Goal: Navigation & Orientation: Find specific page/section

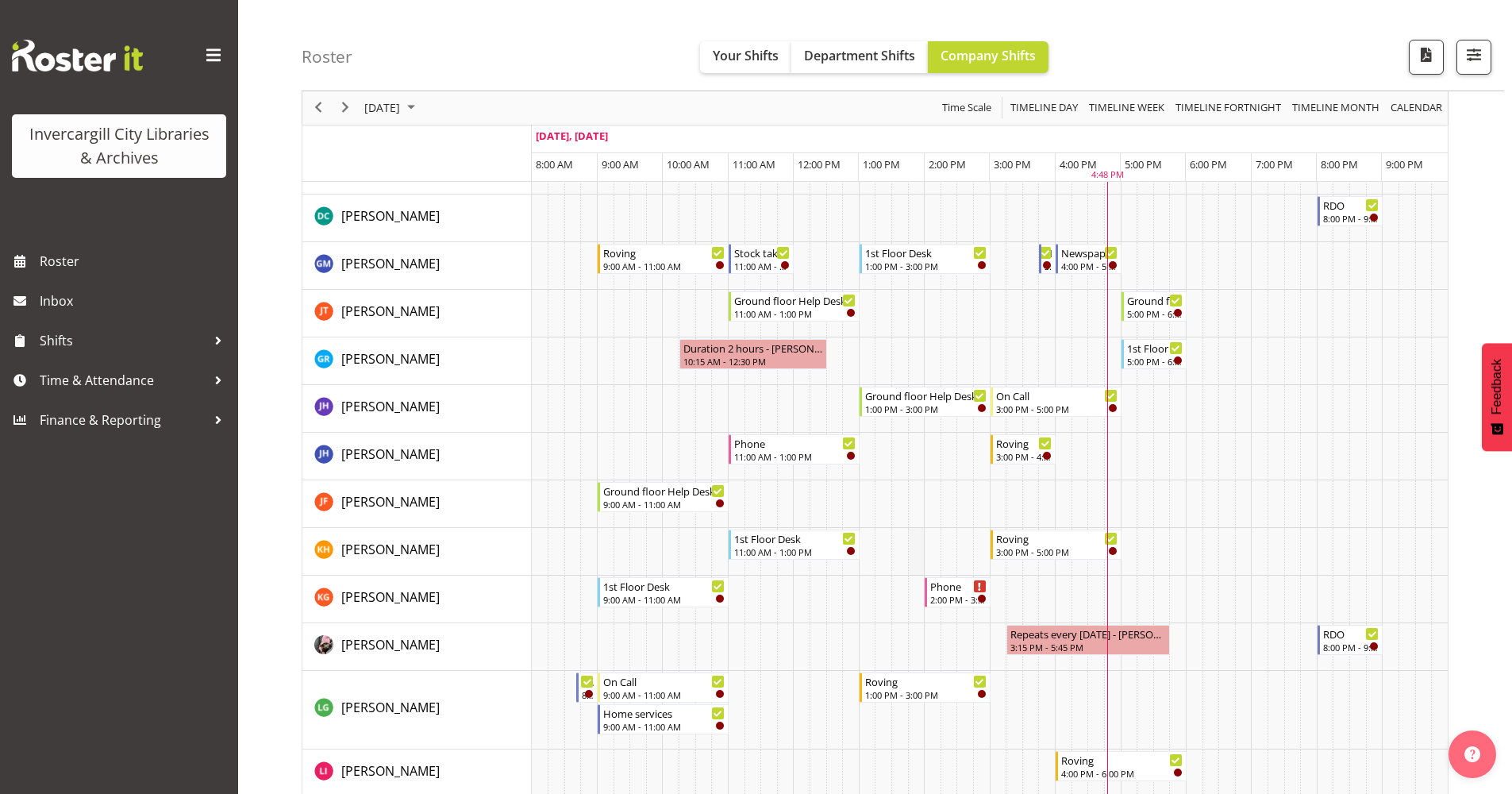
scroll to position [397, 0]
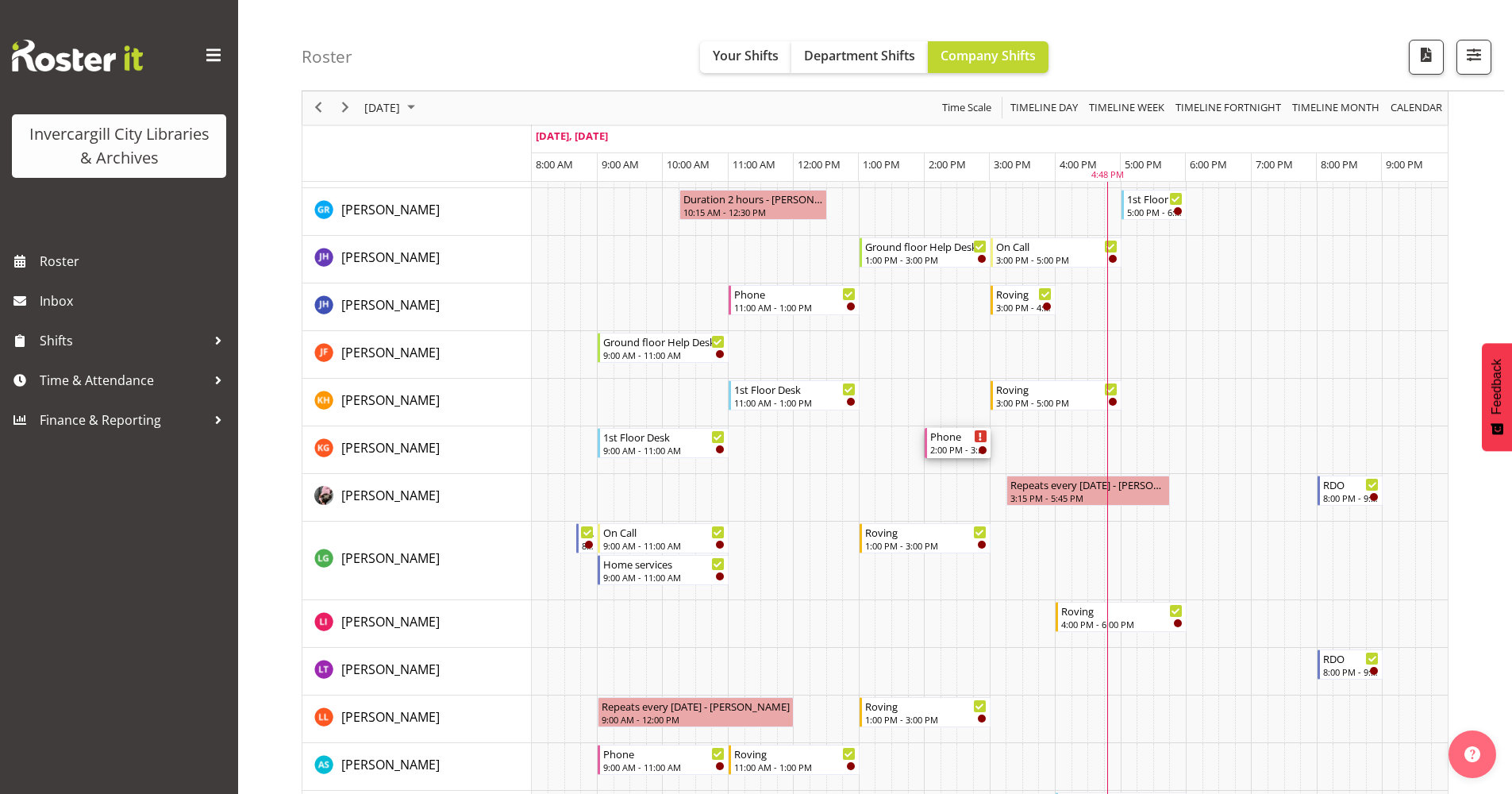
click at [944, 446] on div "2:00 PM - 3:00 PM" at bounding box center [958, 449] width 56 height 13
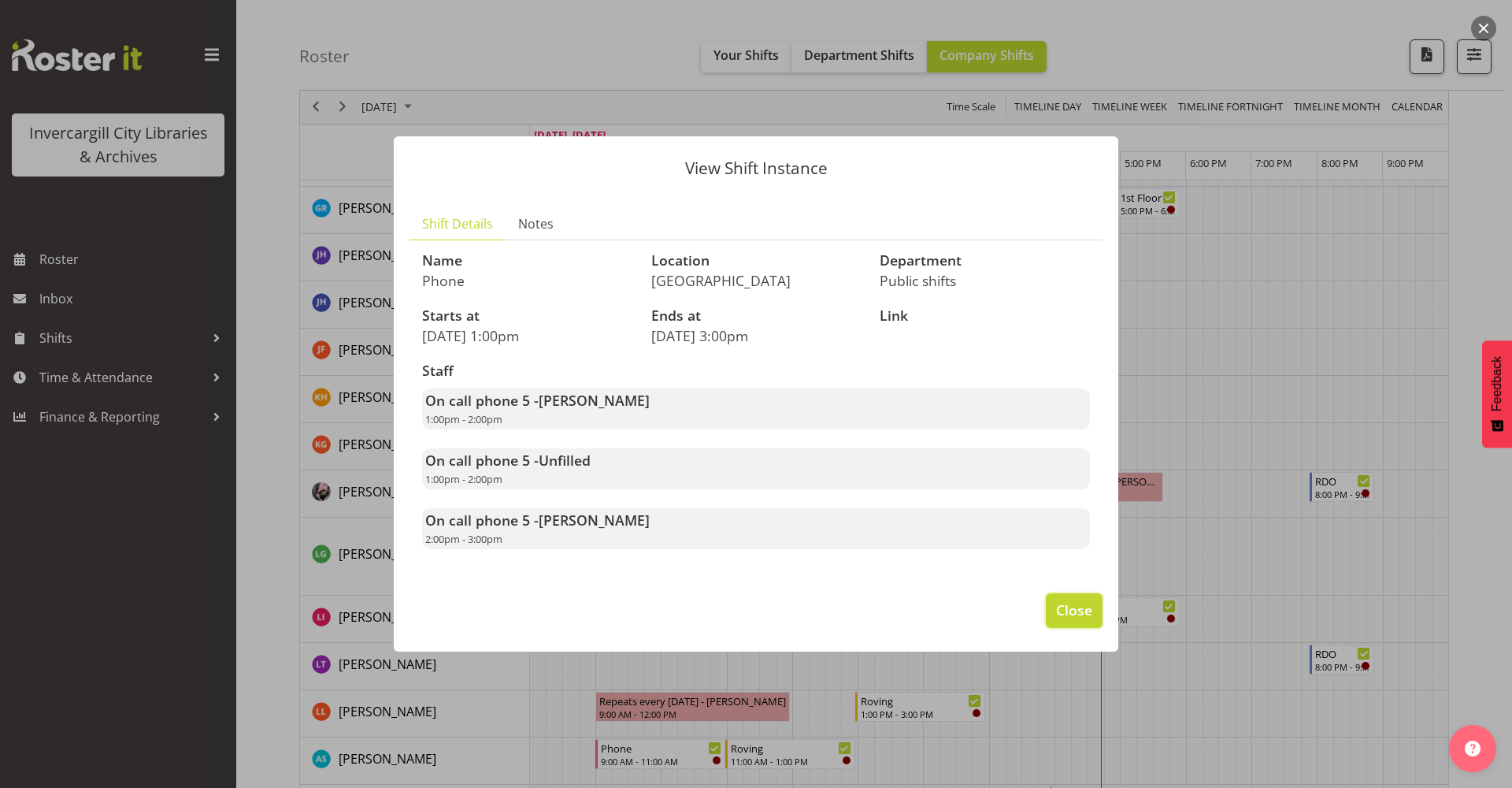
click at [1050, 615] on button "Close" at bounding box center [1075, 611] width 57 height 35
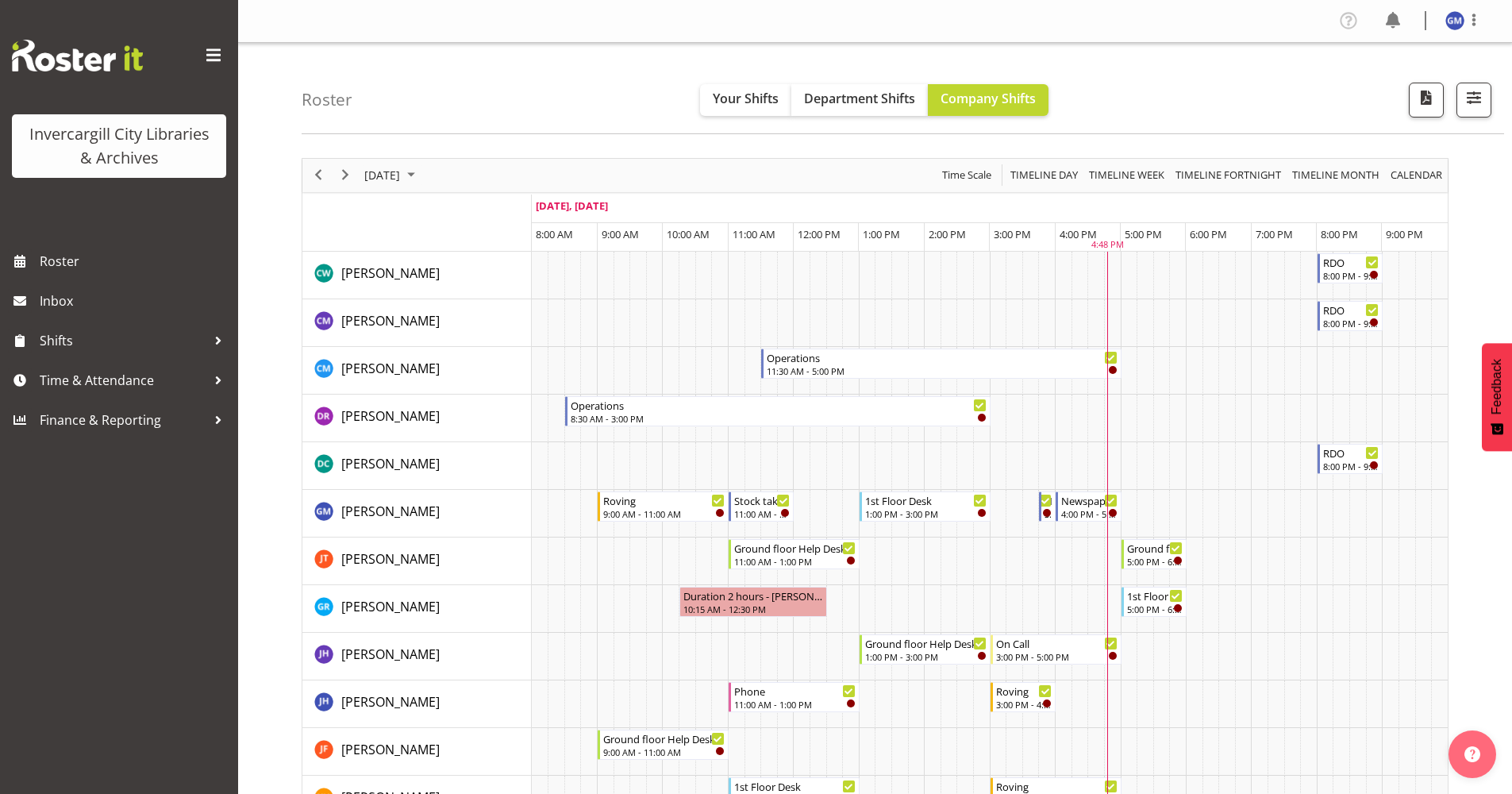
scroll to position [238, 0]
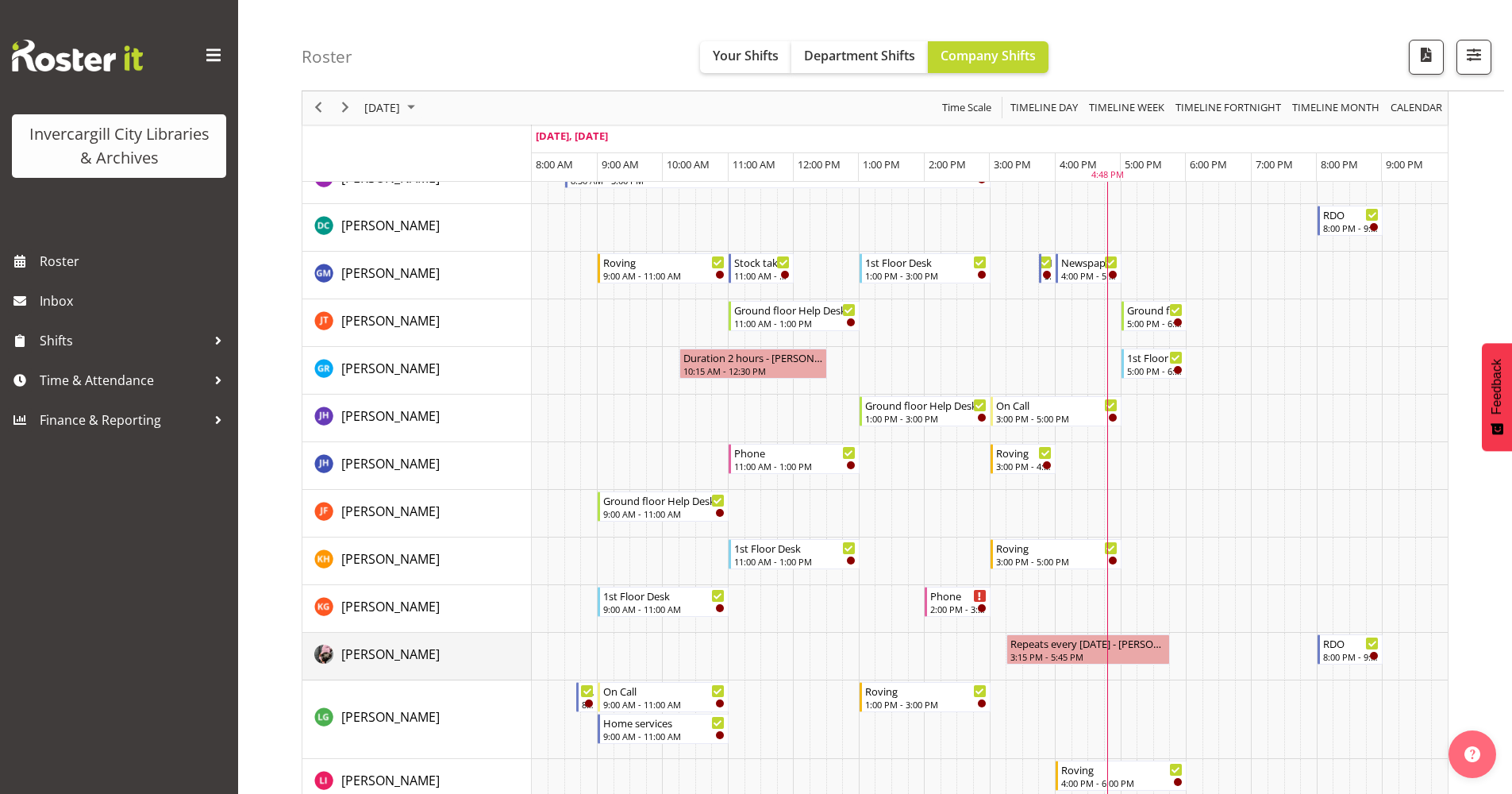
click at [329, 646] on img "Keyu Chen resource" at bounding box center [323, 654] width 19 height 19
click at [386, 648] on span "[PERSON_NAME]" at bounding box center [390, 654] width 98 height 18
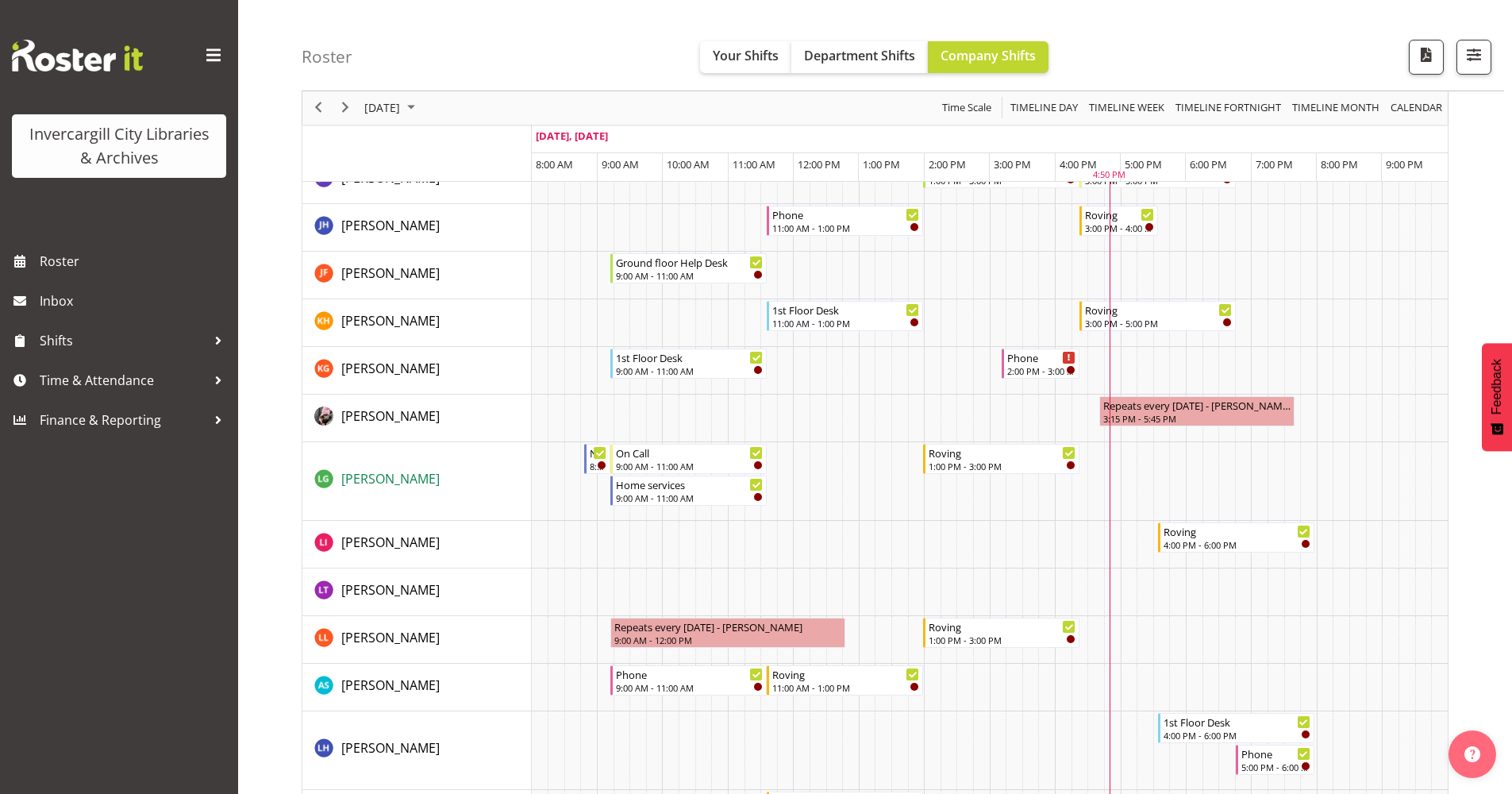
scroll to position [80, 0]
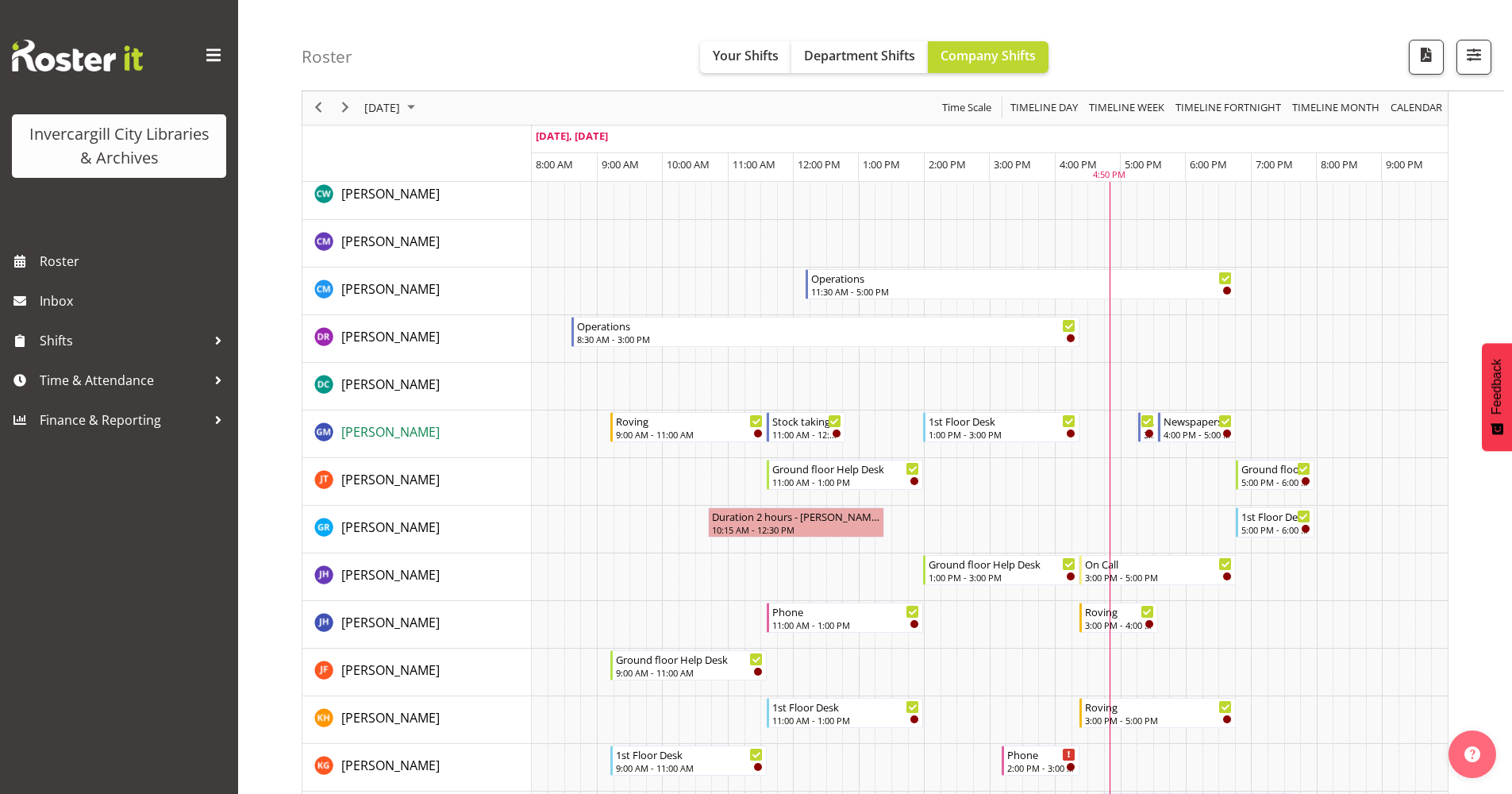
click at [385, 426] on span "[PERSON_NAME]" at bounding box center [390, 431] width 98 height 18
click at [341, 113] on span "Next" at bounding box center [345, 108] width 19 height 20
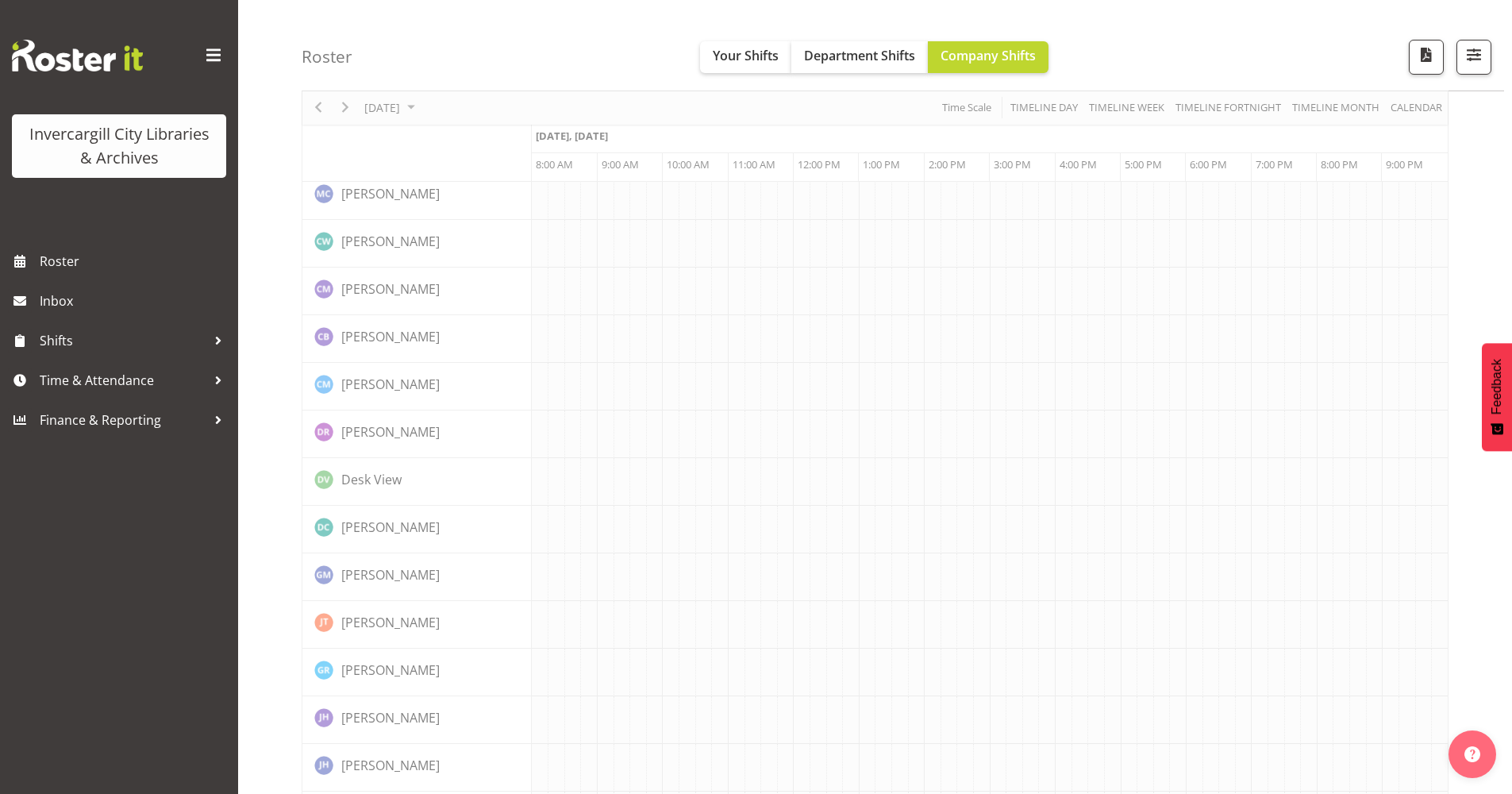
scroll to position [0, 0]
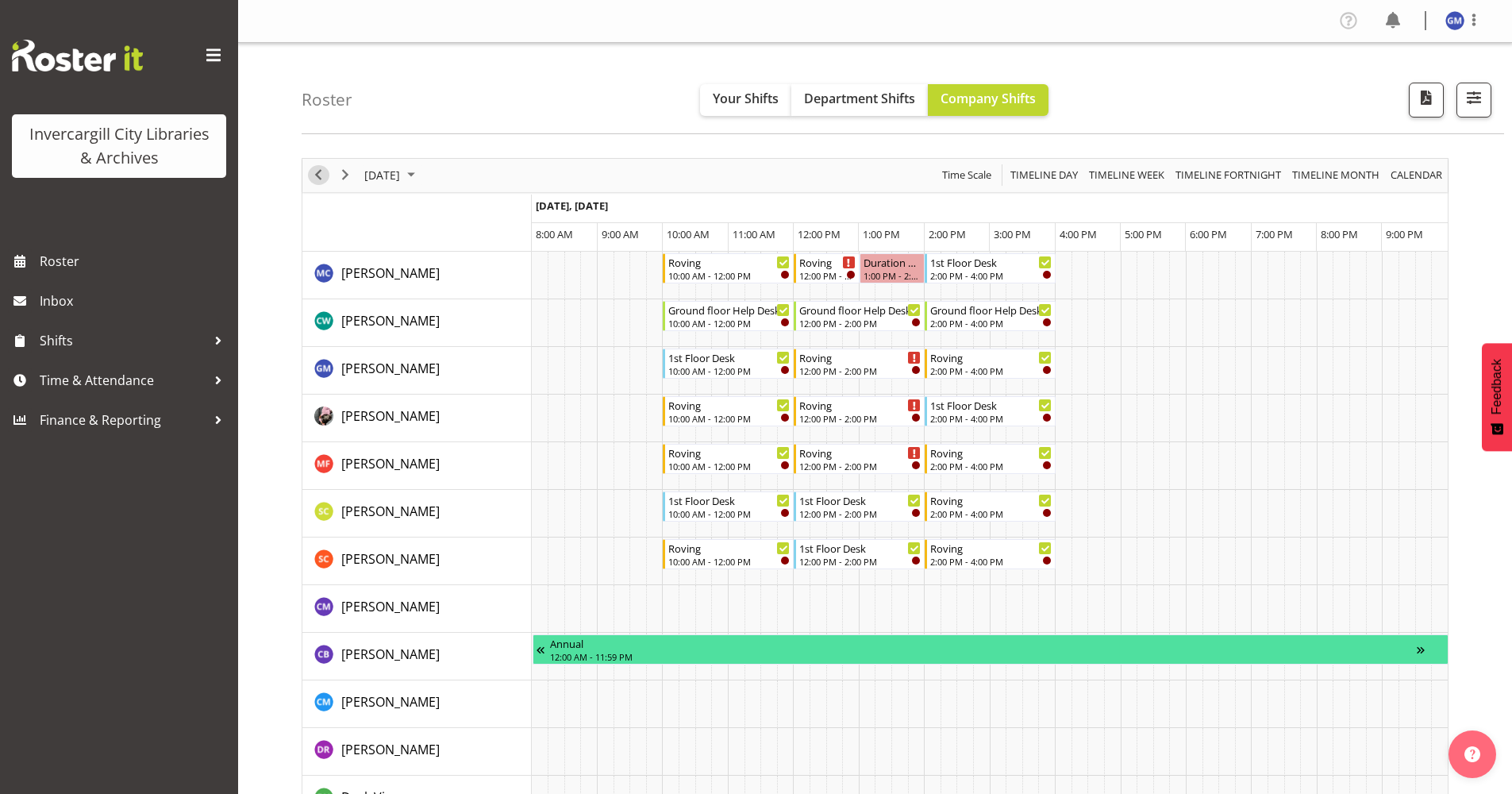
click at [320, 174] on span "Previous" at bounding box center [318, 175] width 19 height 20
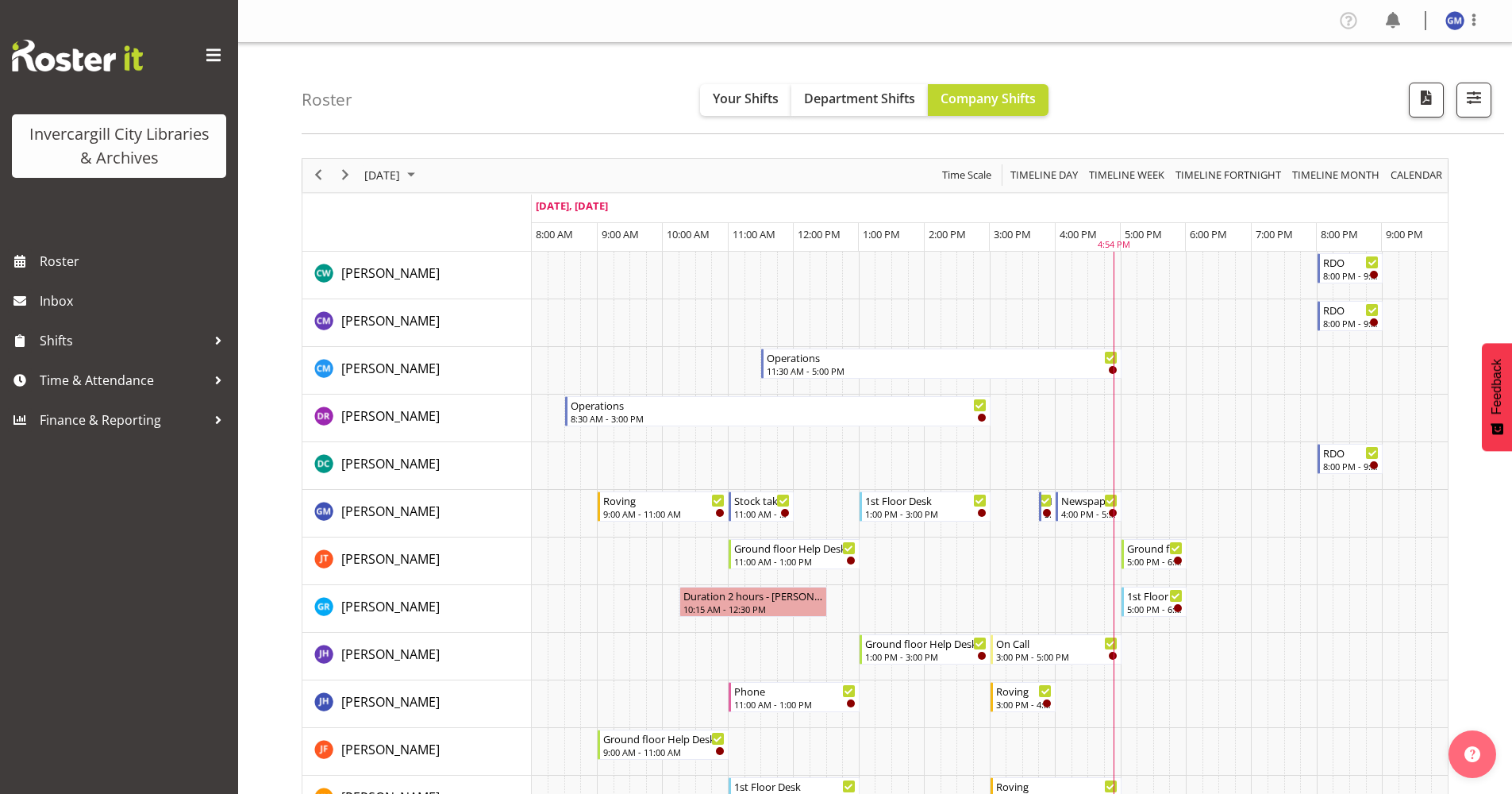
click at [345, 185] on div "next period" at bounding box center [345, 175] width 27 height 34
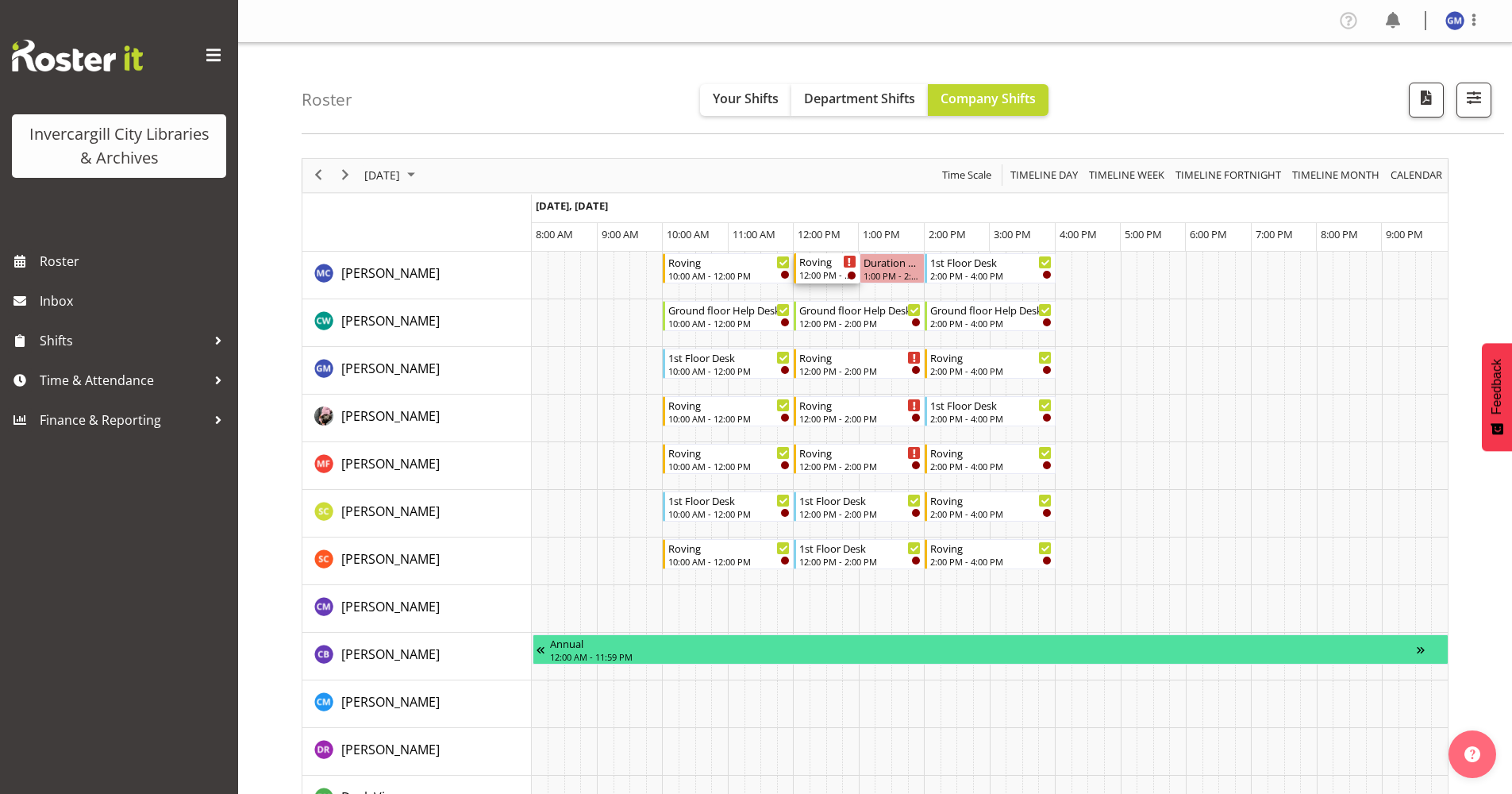
click at [833, 269] on div "12:00 PM - 1:00 PM" at bounding box center [827, 274] width 56 height 13
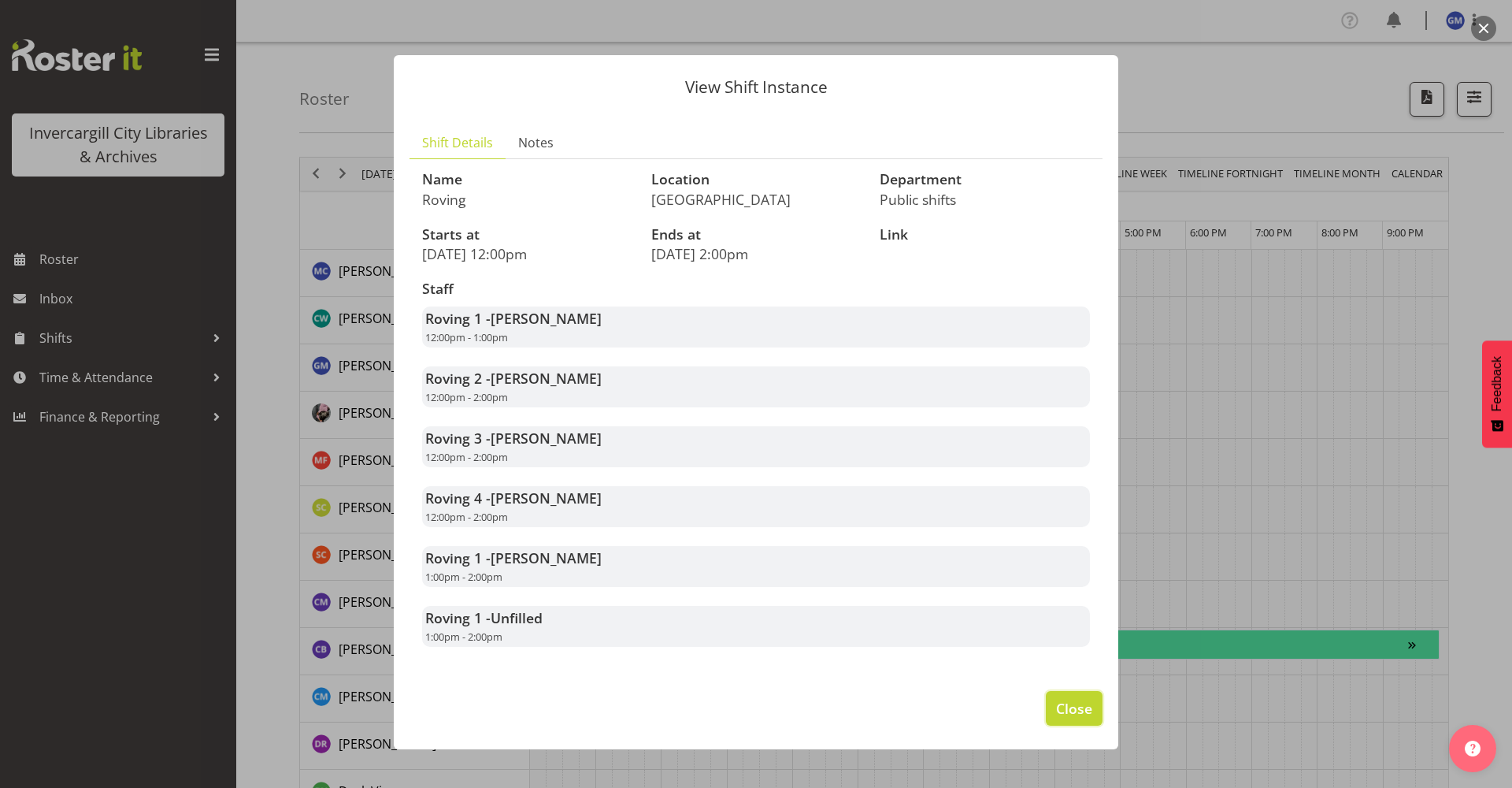
click at [1085, 720] on button "Close" at bounding box center [1075, 708] width 57 height 35
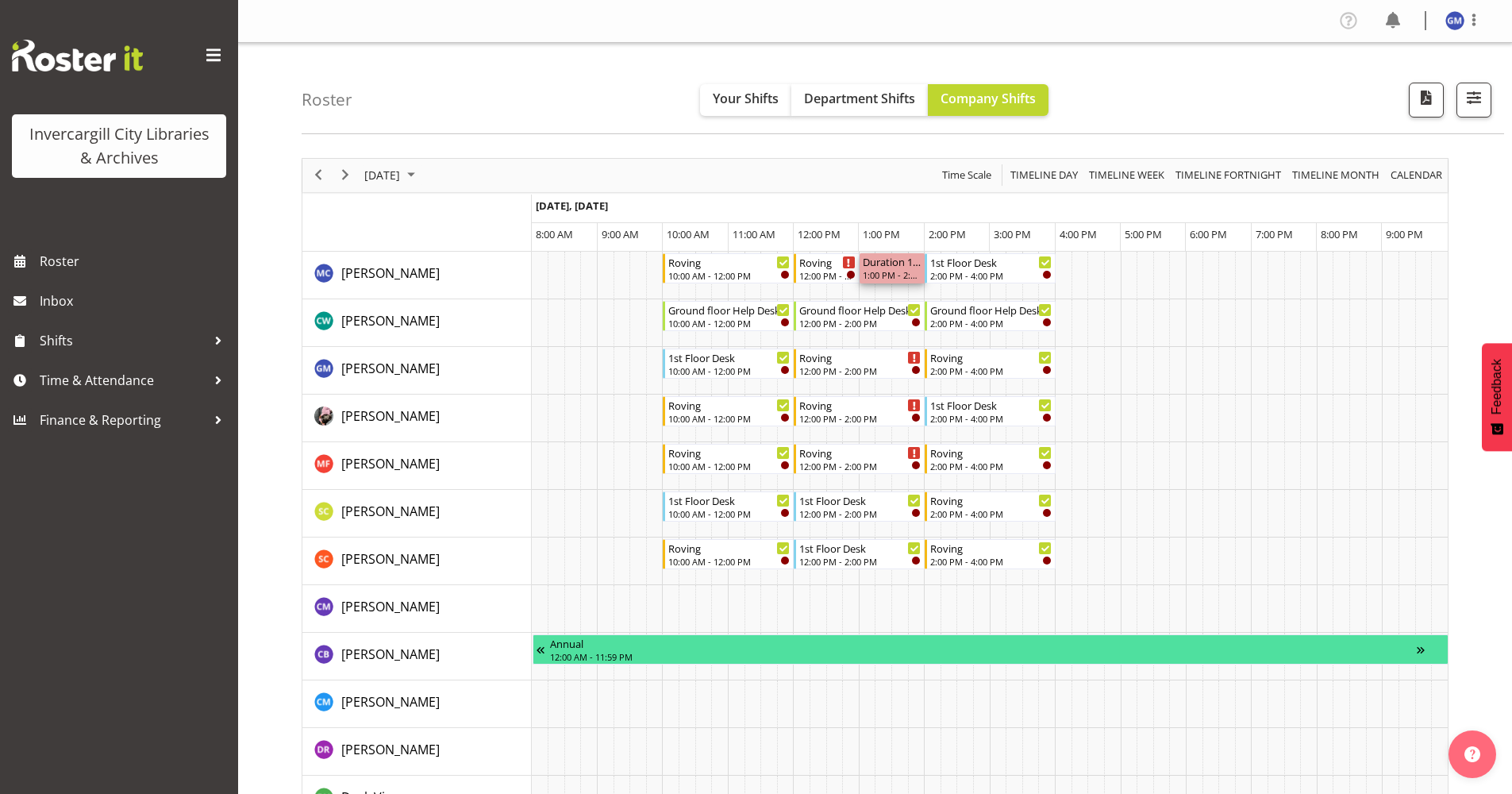
click at [896, 270] on div "1:00 PM - 2:00 PM" at bounding box center [892, 274] width 59 height 13
click at [816, 266] on div "Roving" at bounding box center [827, 261] width 56 height 16
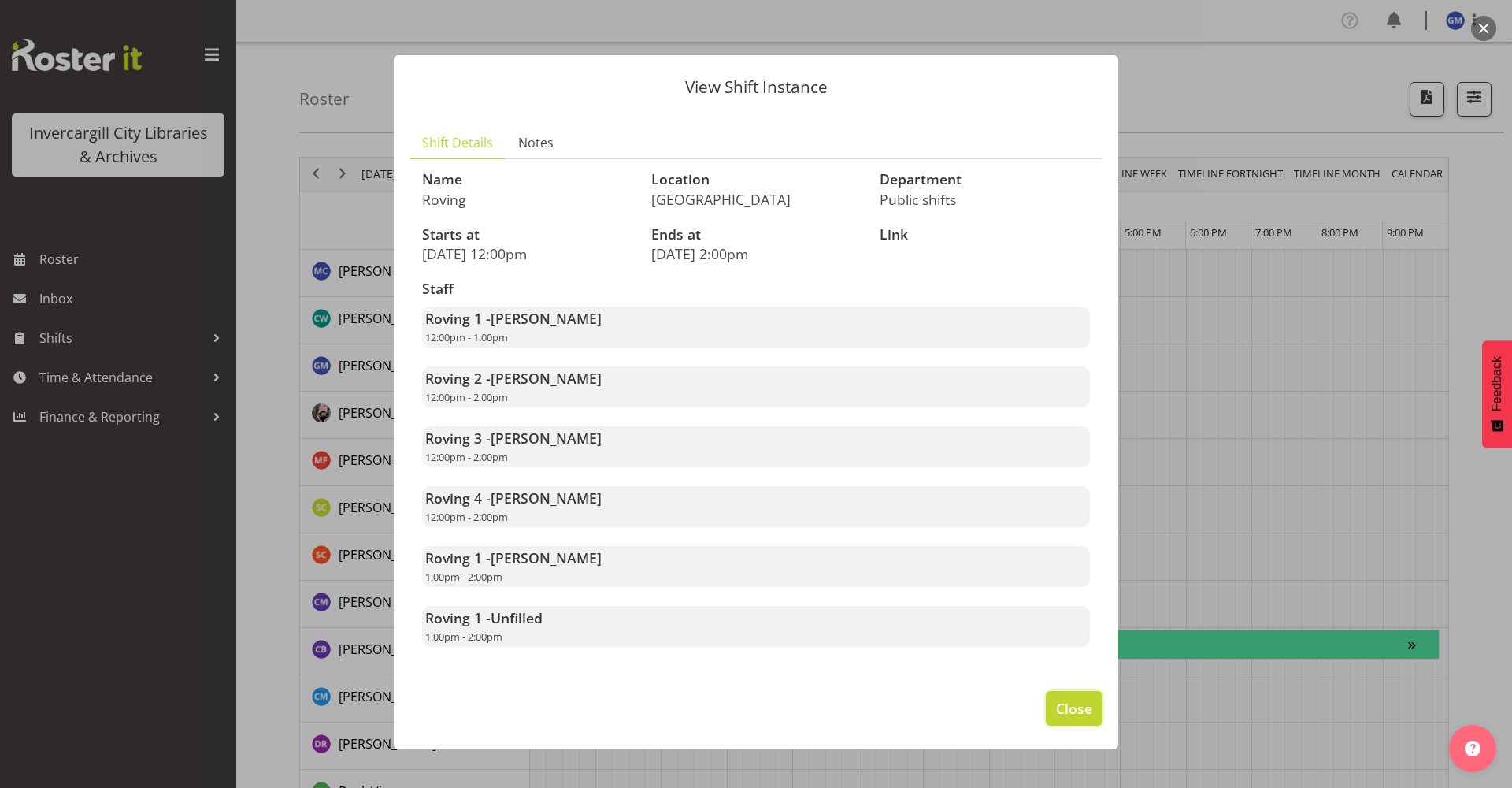
click at [1070, 691] on button "Close" at bounding box center [1075, 708] width 57 height 35
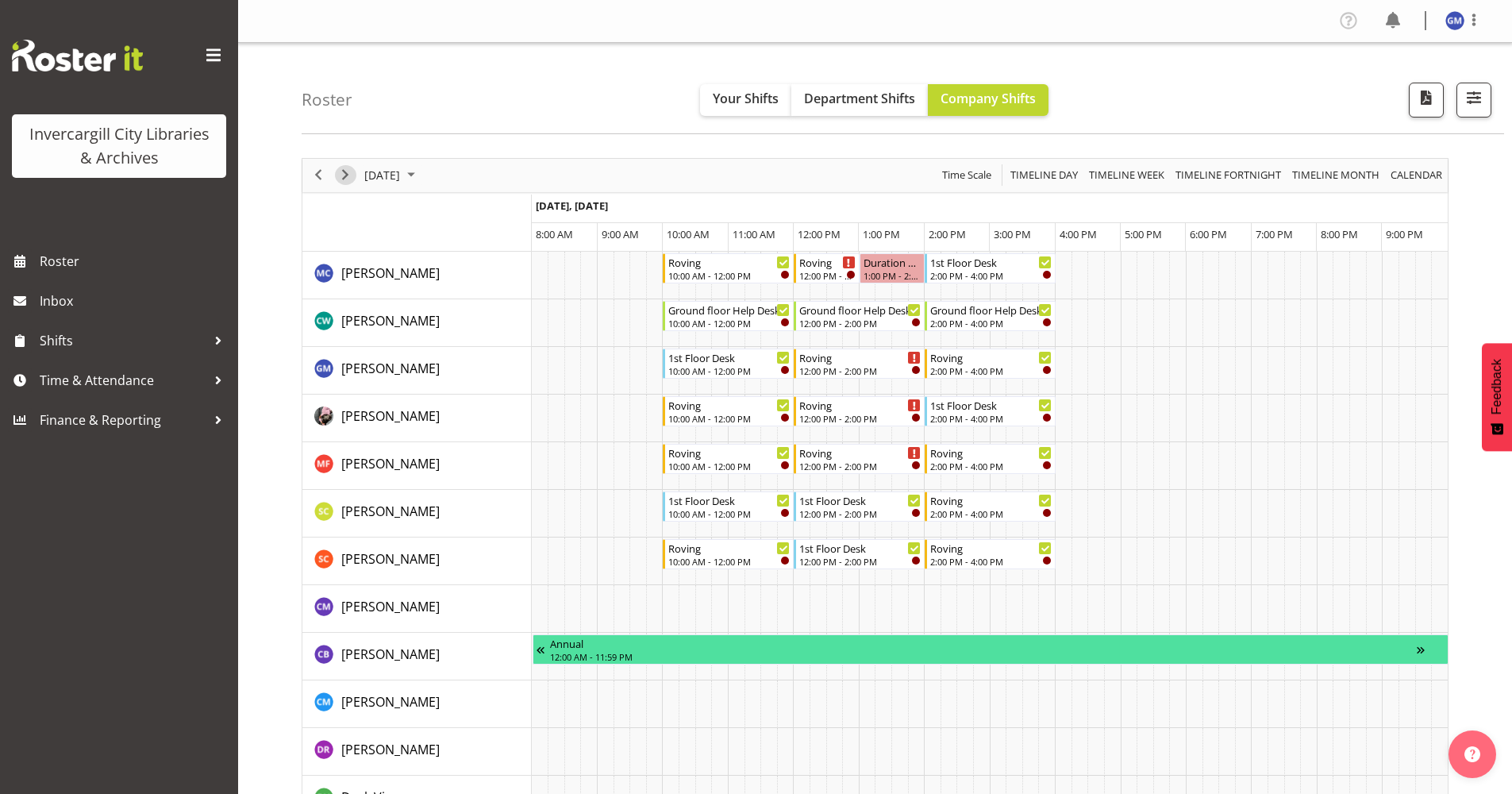
click at [334, 181] on div "next period" at bounding box center [345, 175] width 27 height 34
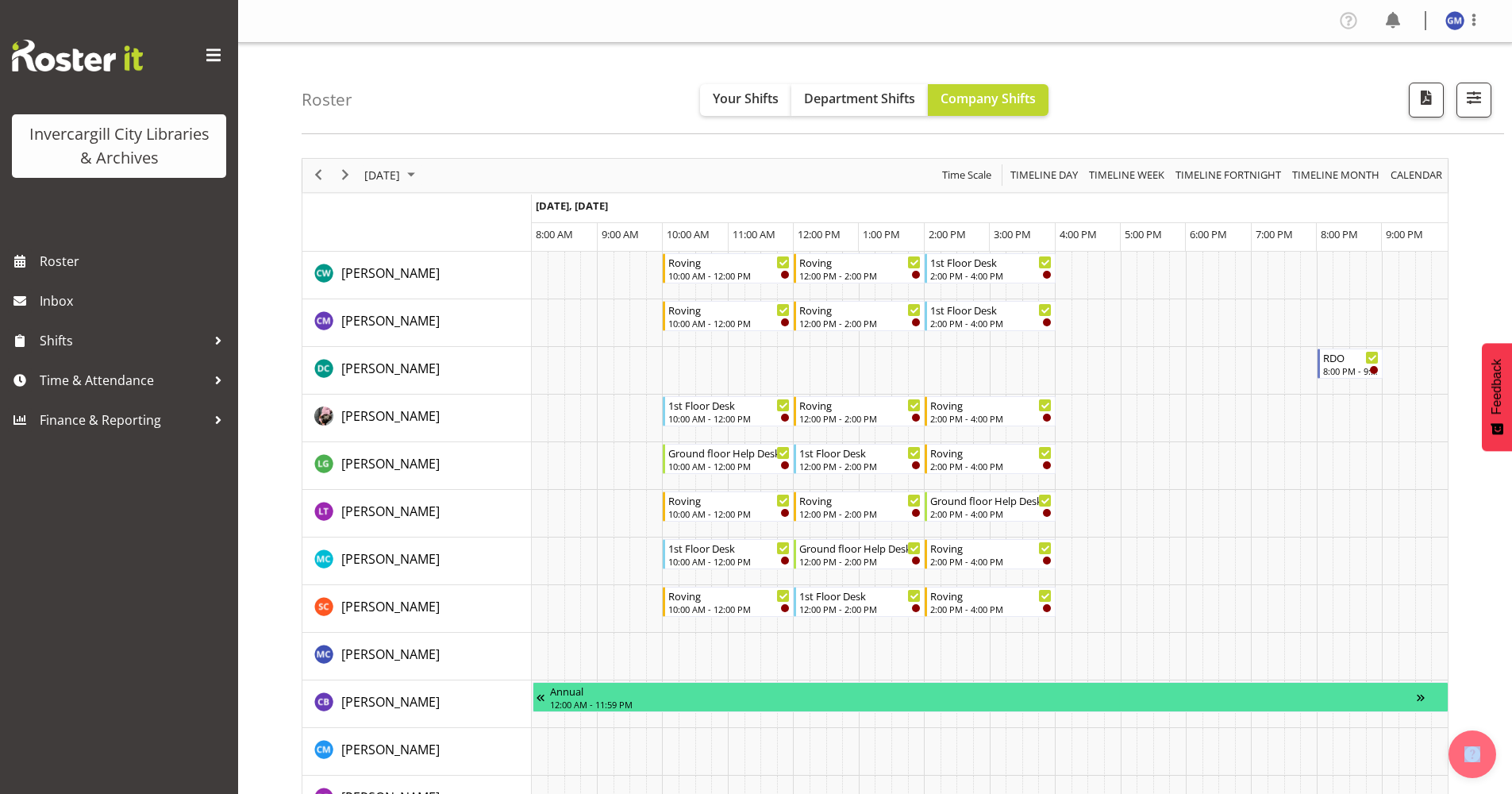
click at [322, 182] on span "Previous" at bounding box center [318, 175] width 19 height 20
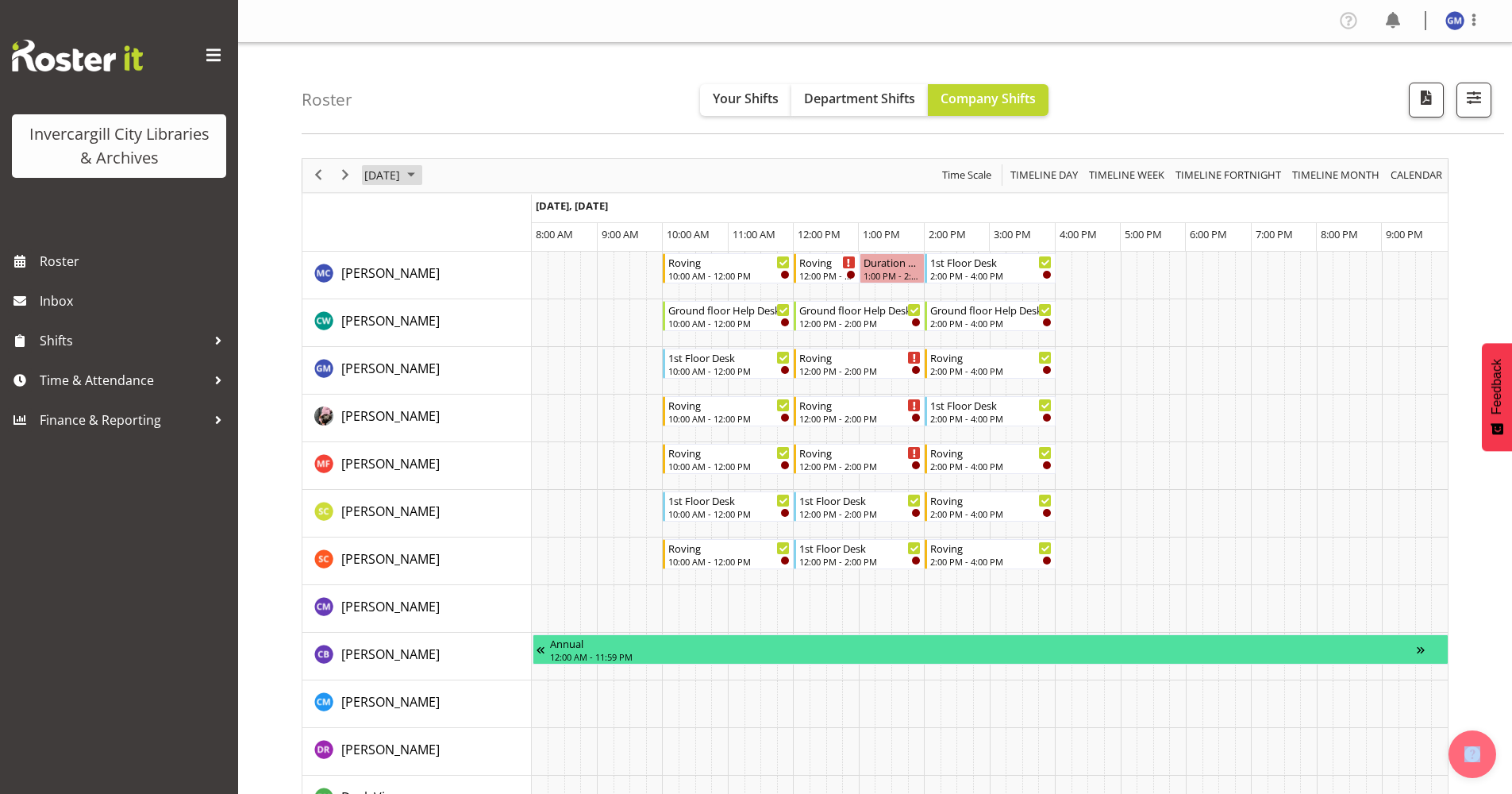
click at [401, 174] on span "September 20, 2025" at bounding box center [382, 175] width 39 height 20
click at [504, 322] on span "19" at bounding box center [508, 324] width 24 height 24
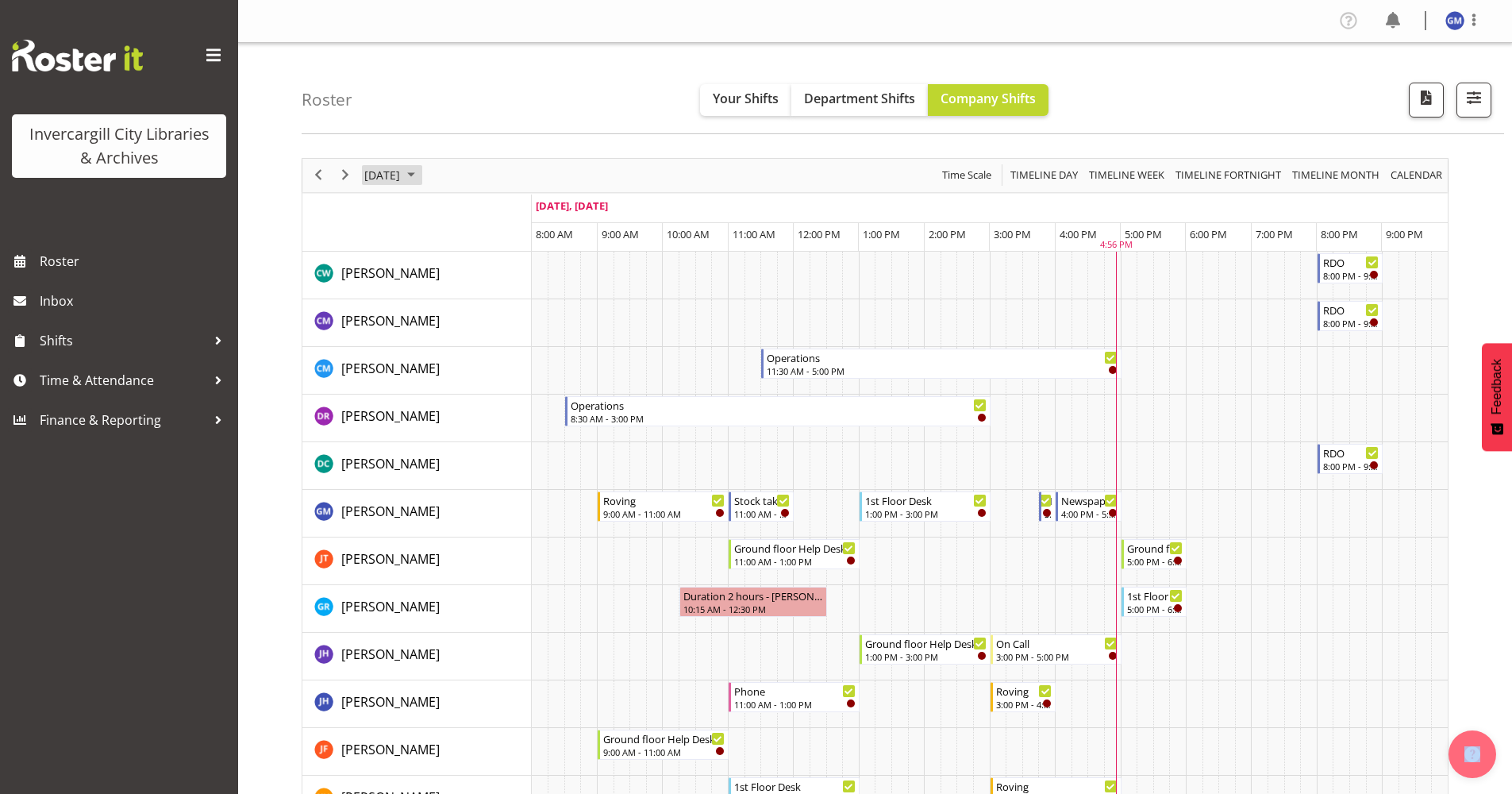
click at [401, 175] on span "[DATE]" at bounding box center [382, 175] width 39 height 20
click at [592, 91] on div "Roster Your Shifts Department Shifts Company Shifts All Locations Clear Bluff L…" at bounding box center [902, 88] width 1203 height 91
click at [1467, 18] on span at bounding box center [1474, 19] width 19 height 19
click at [1436, 45] on link "Profile" at bounding box center [1408, 55] width 153 height 29
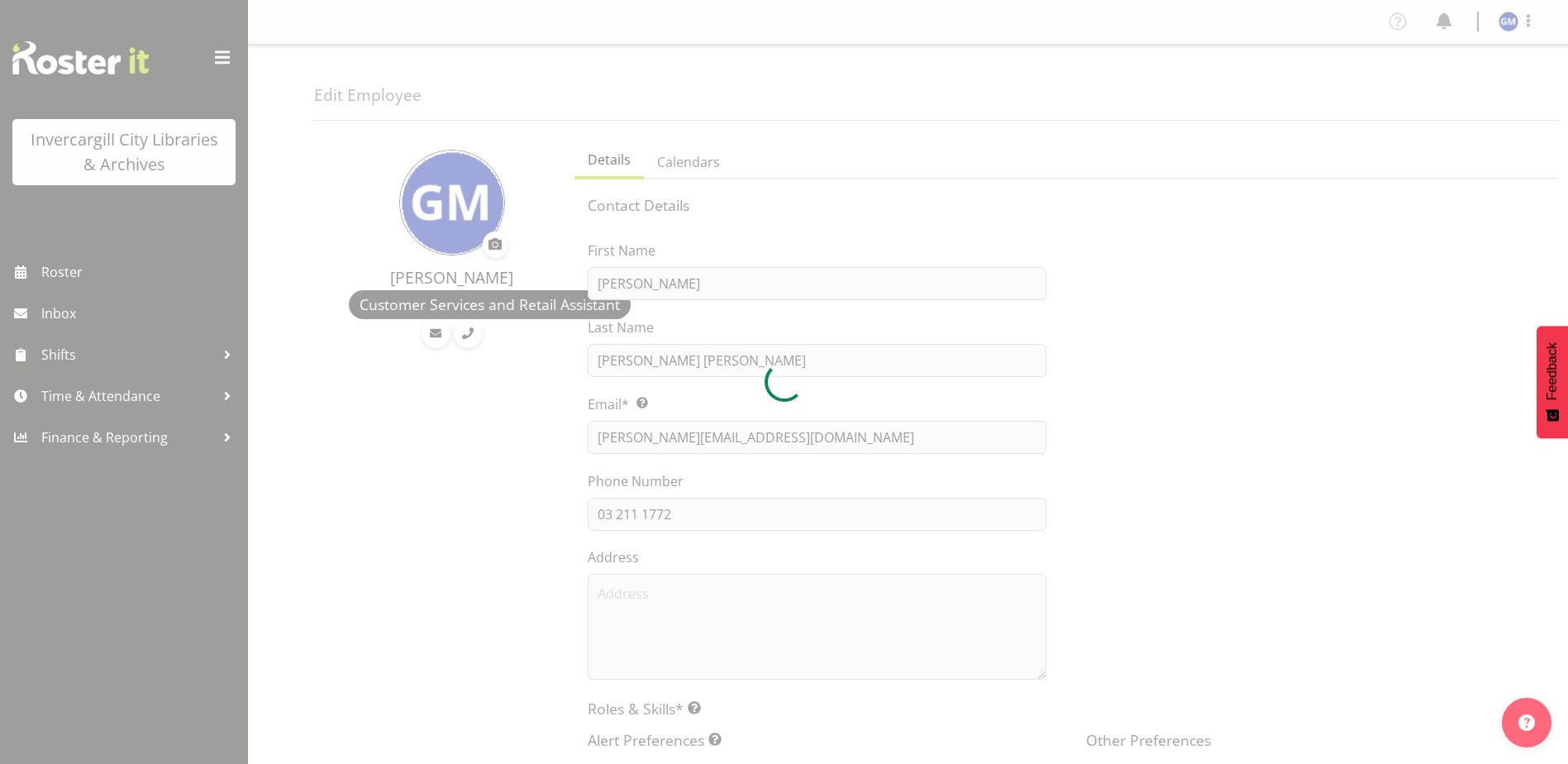
select select "TimelineDay"
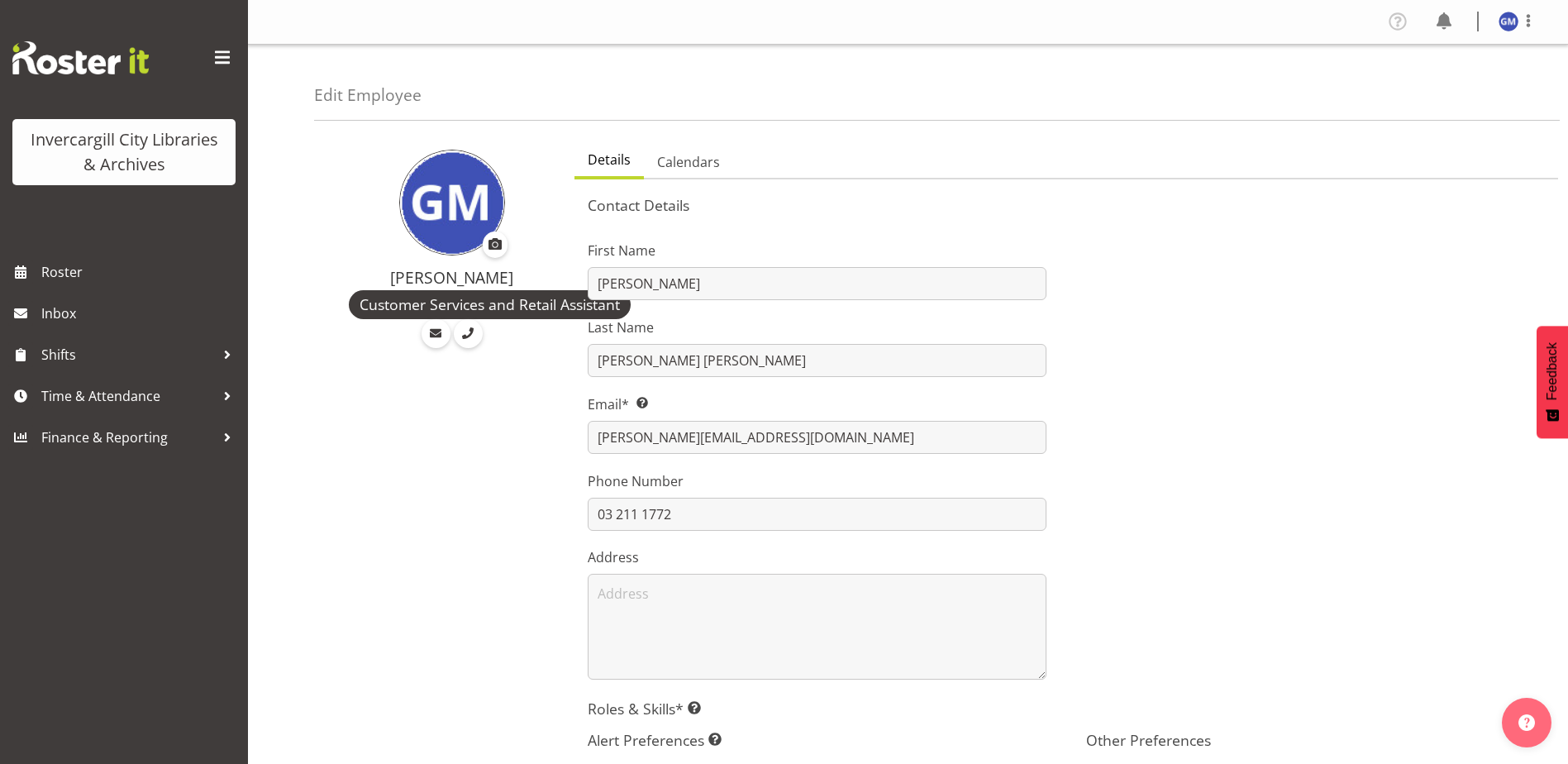
click at [490, 248] on span at bounding box center [495, 244] width 20 height 20
click at [490, 248] on input "file" at bounding box center [495, 245] width 20 height 22
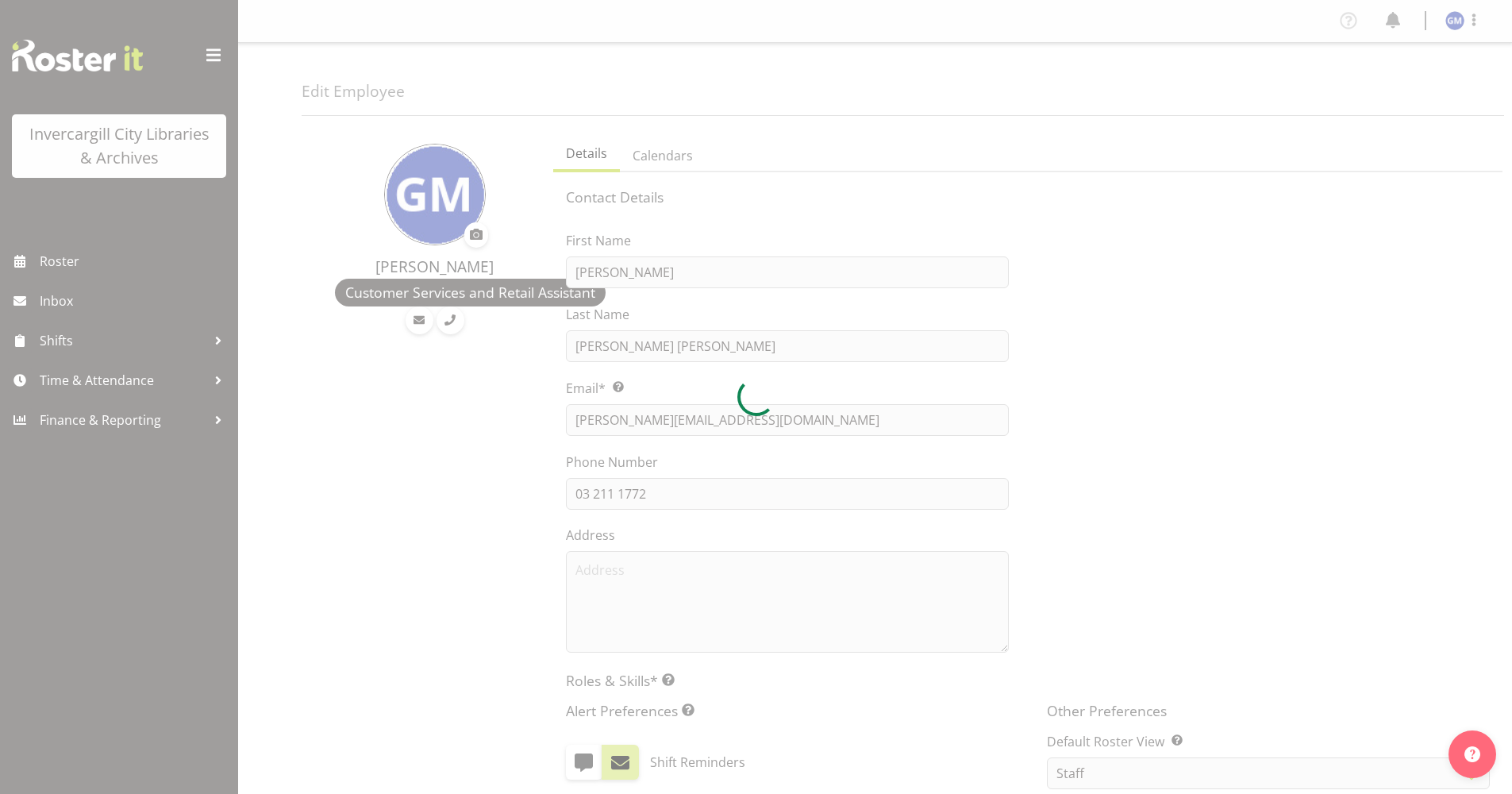
select select "TimelineDay"
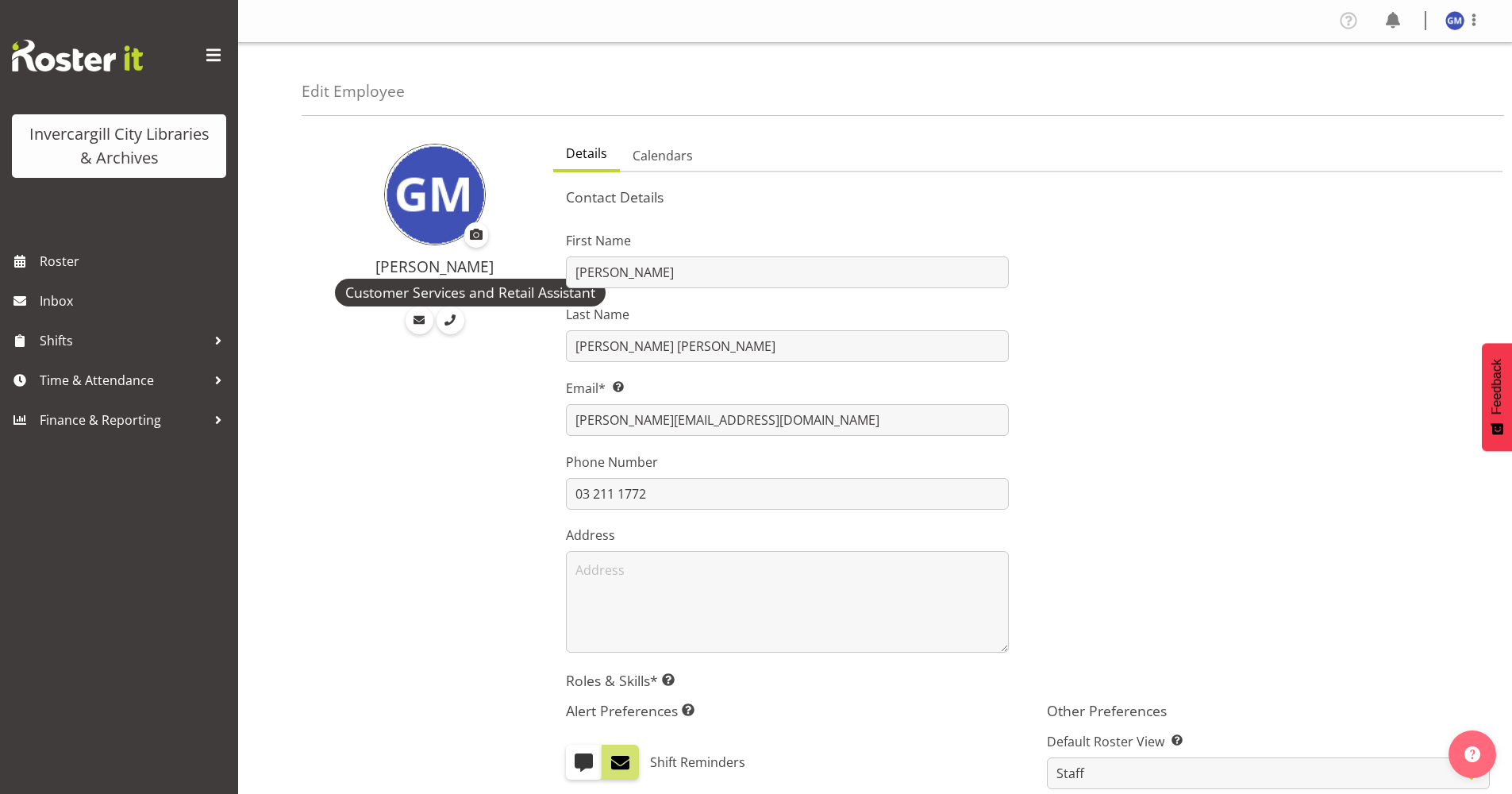
click at [217, 61] on span at bounding box center [213, 55] width 25 height 25
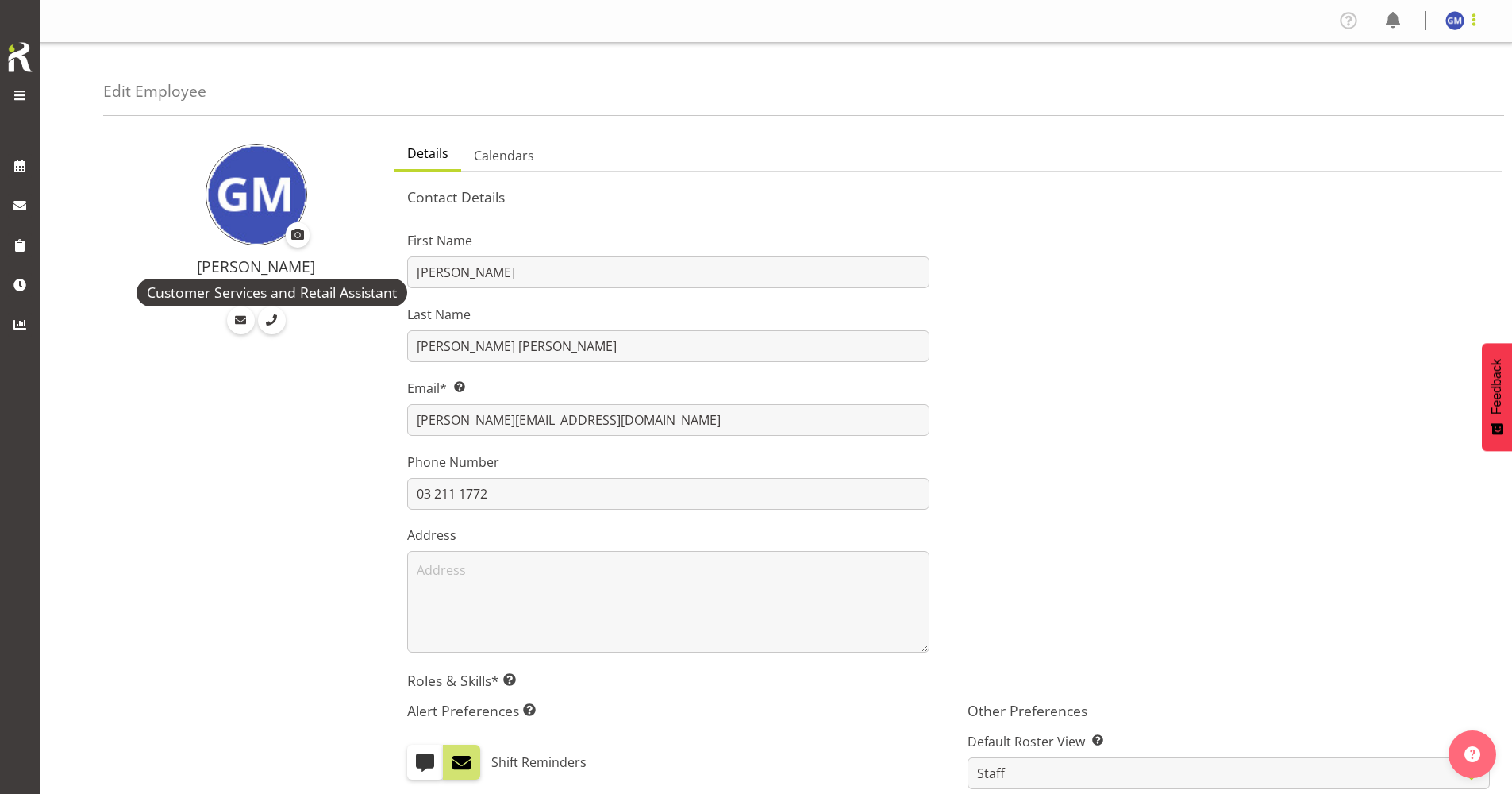
click at [1483, 25] on span at bounding box center [1474, 19] width 19 height 19
click at [1426, 19] on div at bounding box center [1426, 20] width 2 height 19
click at [1397, 17] on span at bounding box center [1393, 20] width 25 height 25
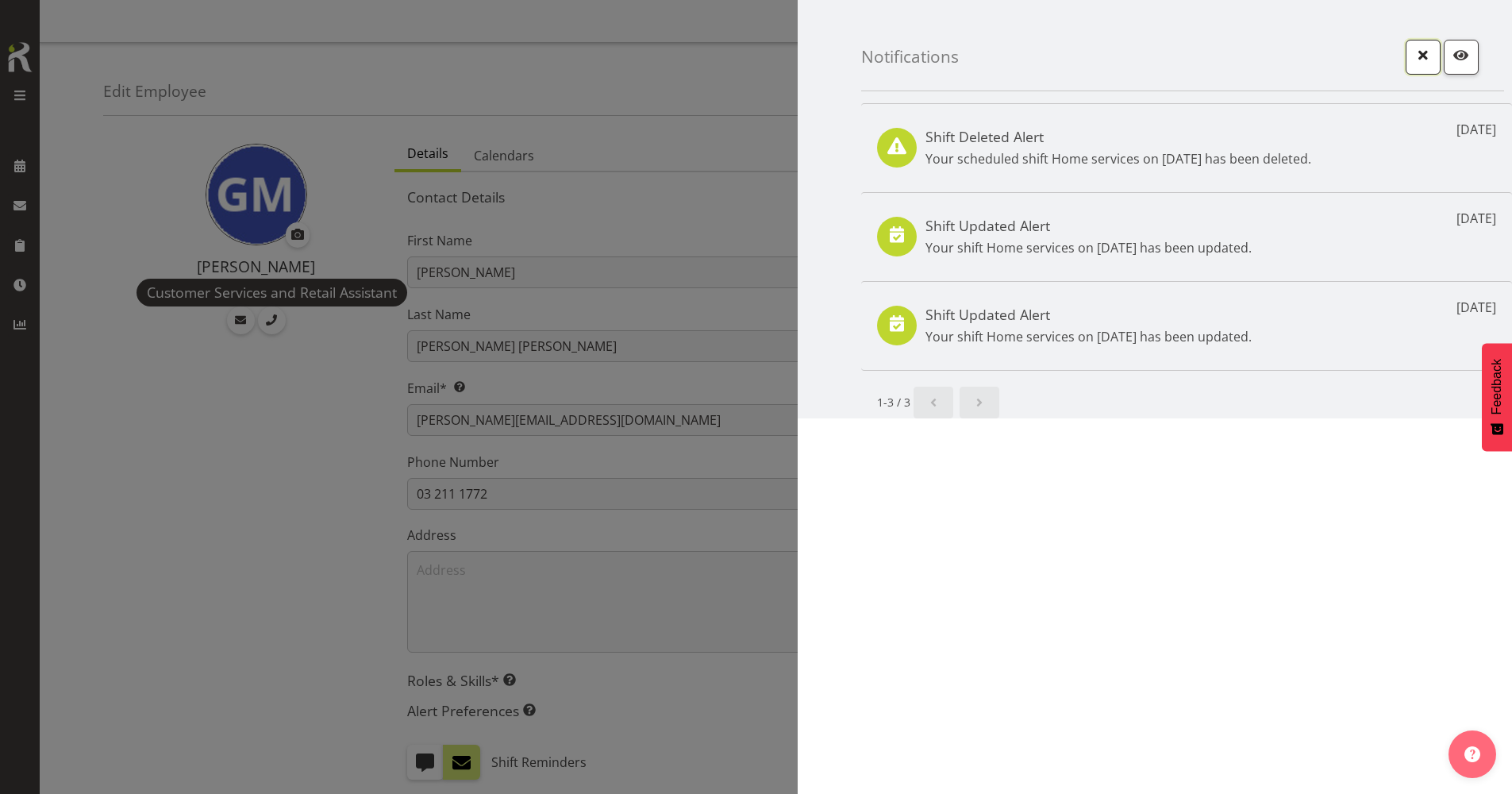
click at [1435, 55] on button "button" at bounding box center [1424, 57] width 35 height 35
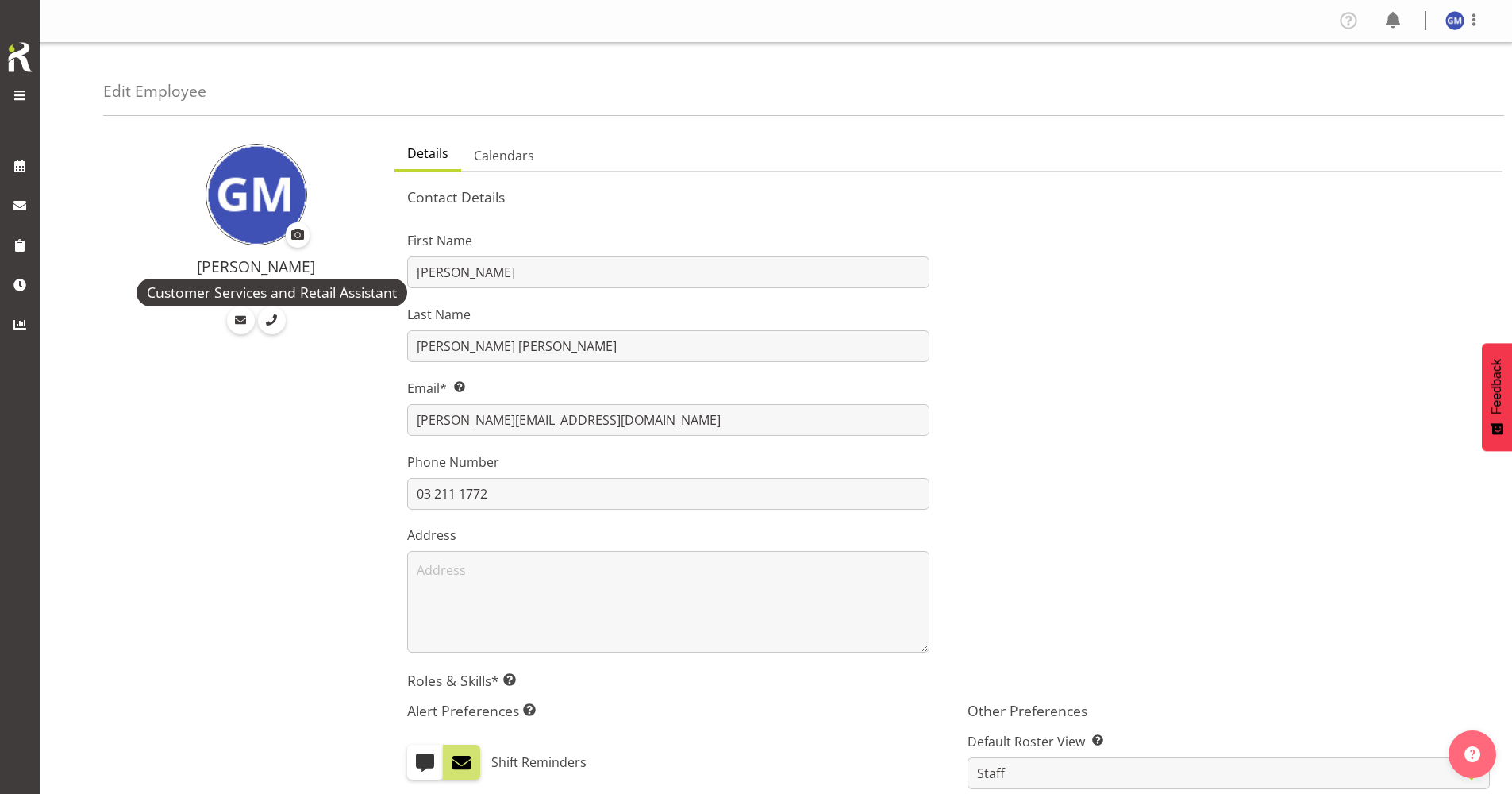
drag, startPoint x: 1380, startPoint y: 0, endPoint x: 894, endPoint y: 201, distance: 525.9
click at [894, 201] on h5 "Contact Details" at bounding box center [949, 196] width 1083 height 18
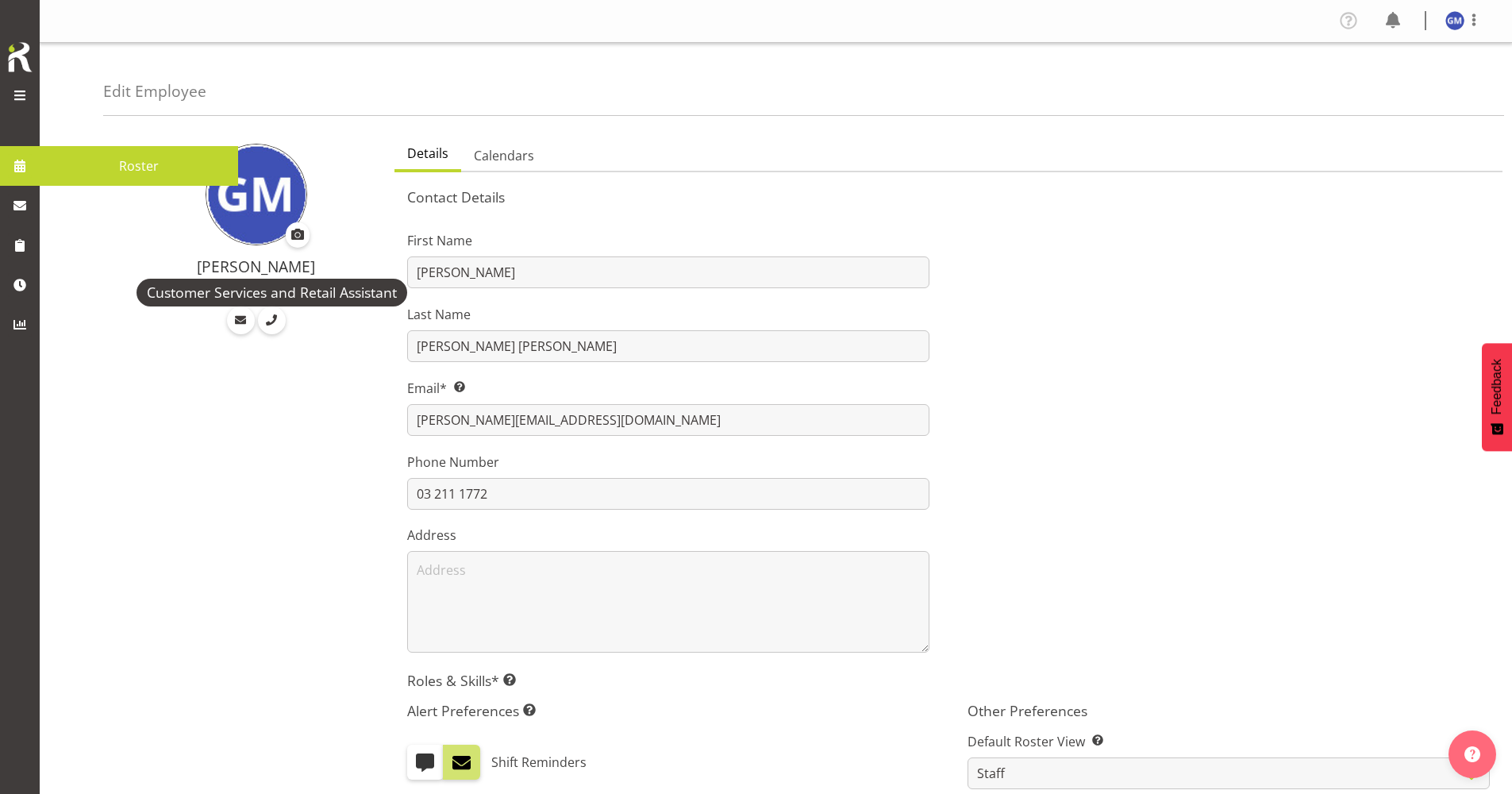
click at [12, 154] on span at bounding box center [19, 165] width 24 height 24
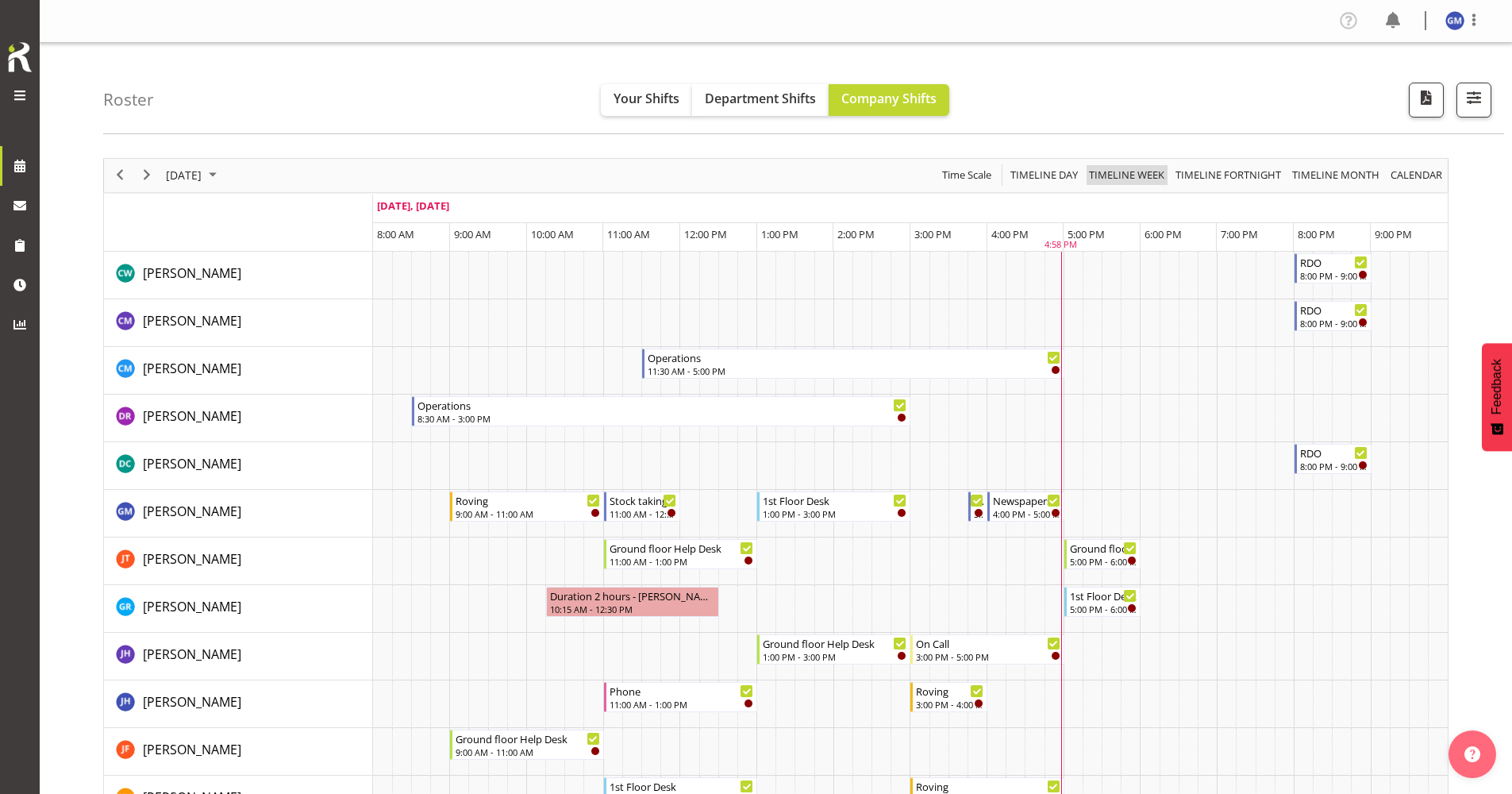
click at [1125, 170] on span "Timeline Week" at bounding box center [1127, 175] width 79 height 20
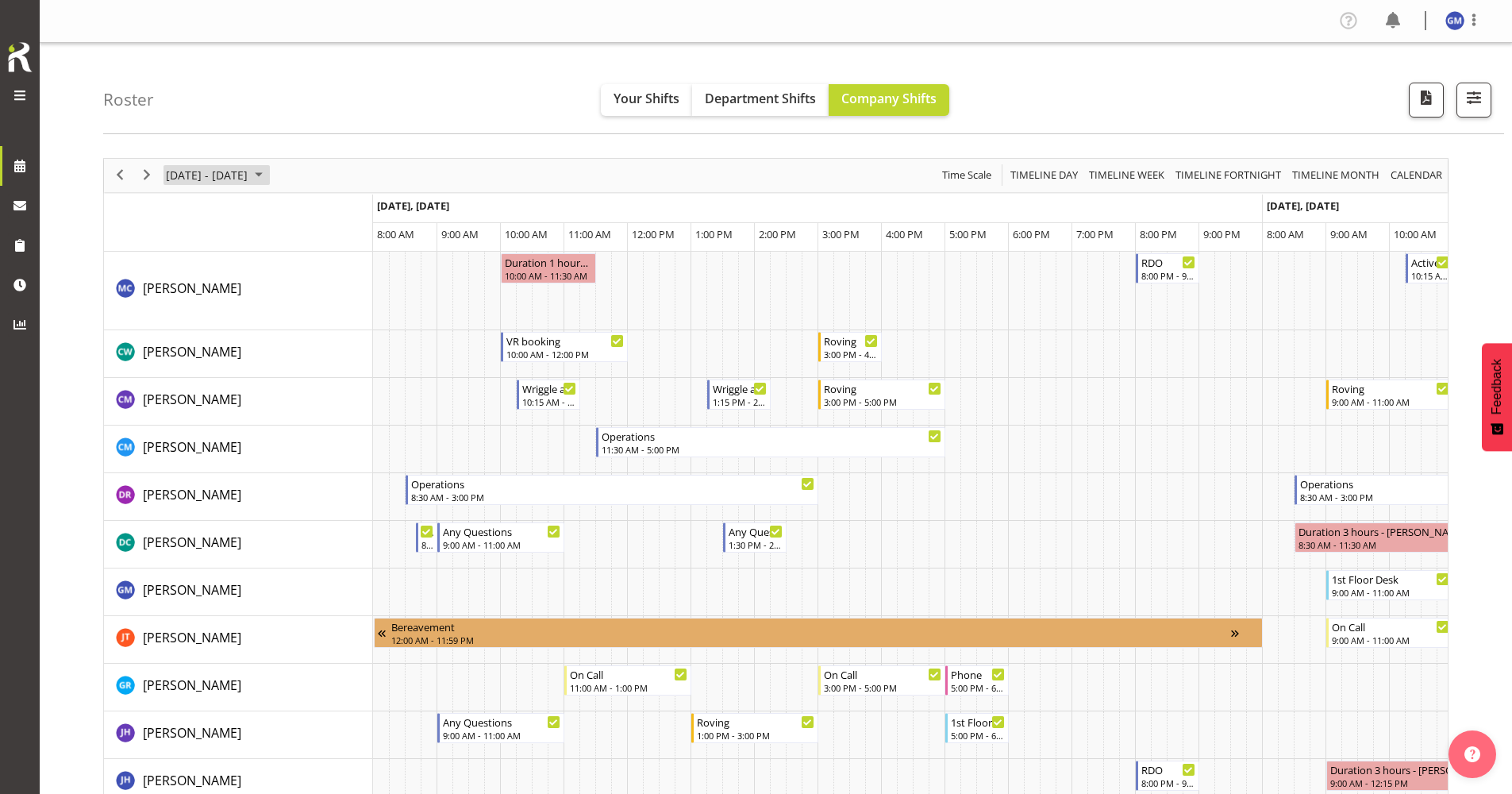
click at [249, 170] on span "September 15 - 21, 2025" at bounding box center [207, 175] width 85 height 20
click at [209, 215] on div "September 2025" at bounding box center [191, 217] width 36 height 32
click at [243, 215] on div "September 2025" at bounding box center [258, 212] width 194 height 39
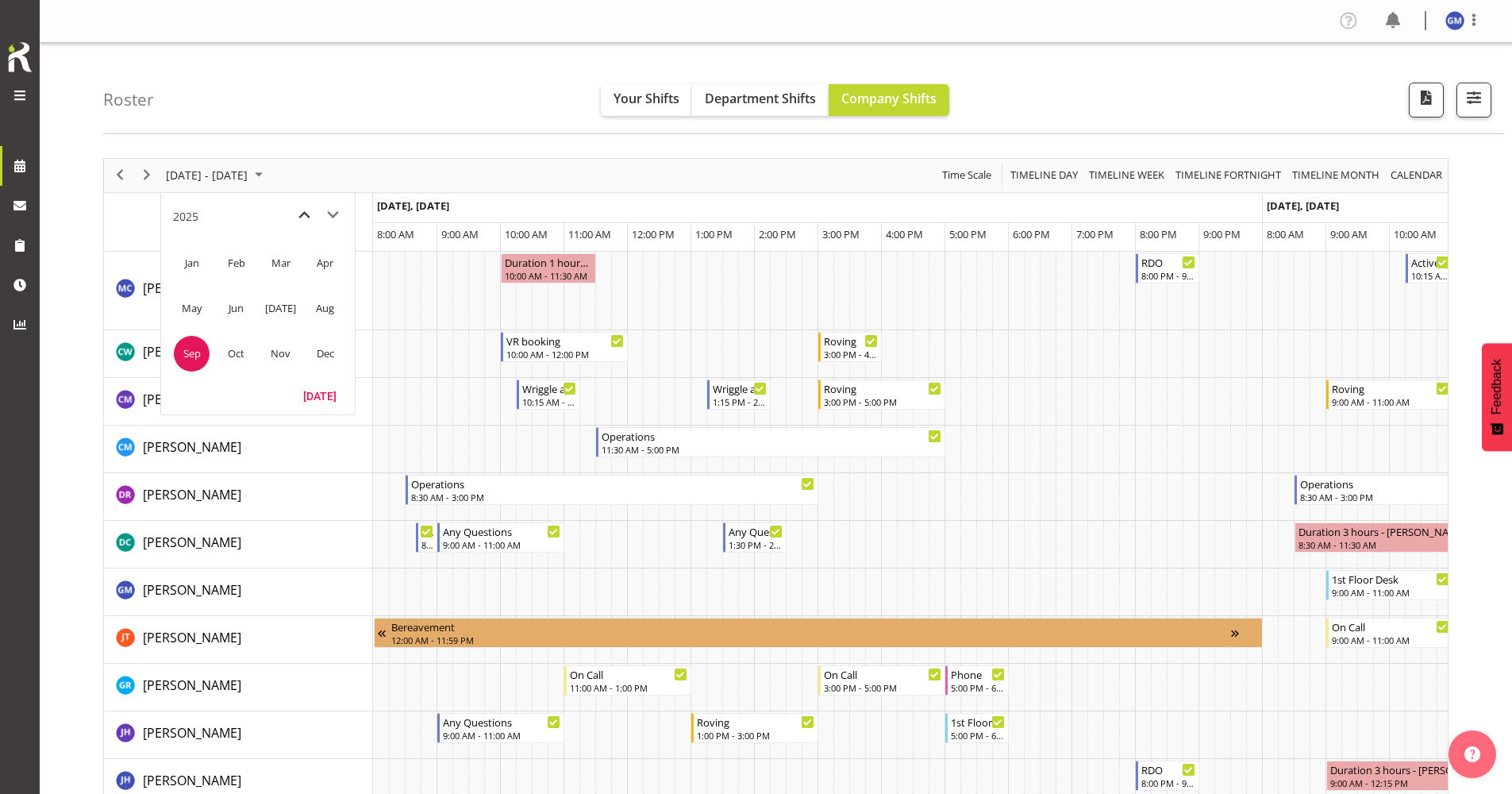
click at [301, 219] on span "previous month" at bounding box center [304, 215] width 28 height 29
click at [334, 214] on span "next month" at bounding box center [332, 215] width 28 height 29
click at [317, 214] on span "previous month" at bounding box center [304, 215] width 28 height 29
click at [139, 226] on td "Timeline Week of September 19, 2025" at bounding box center [238, 223] width 269 height 57
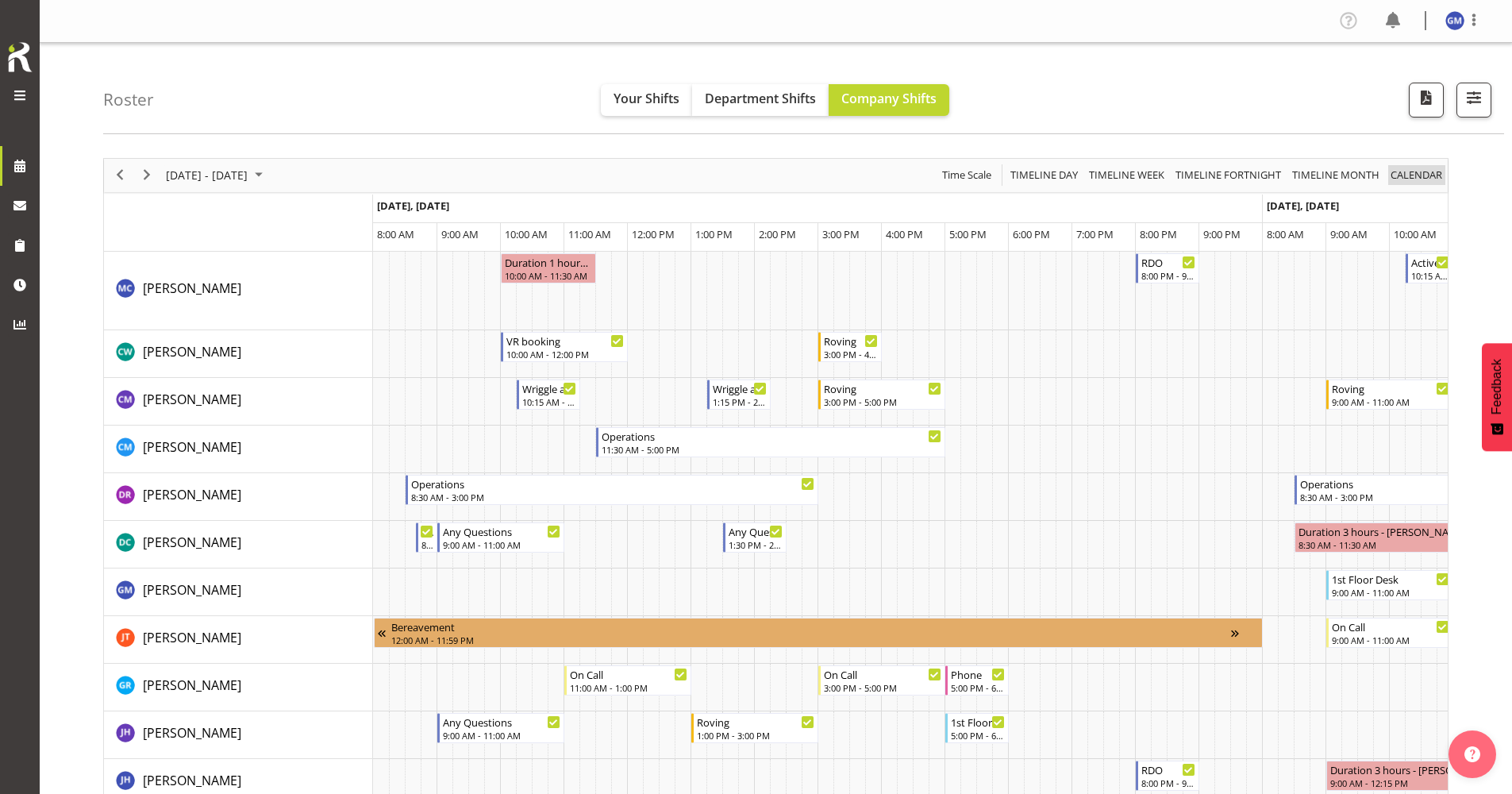
click at [1409, 182] on span "calendar" at bounding box center [1416, 175] width 55 height 20
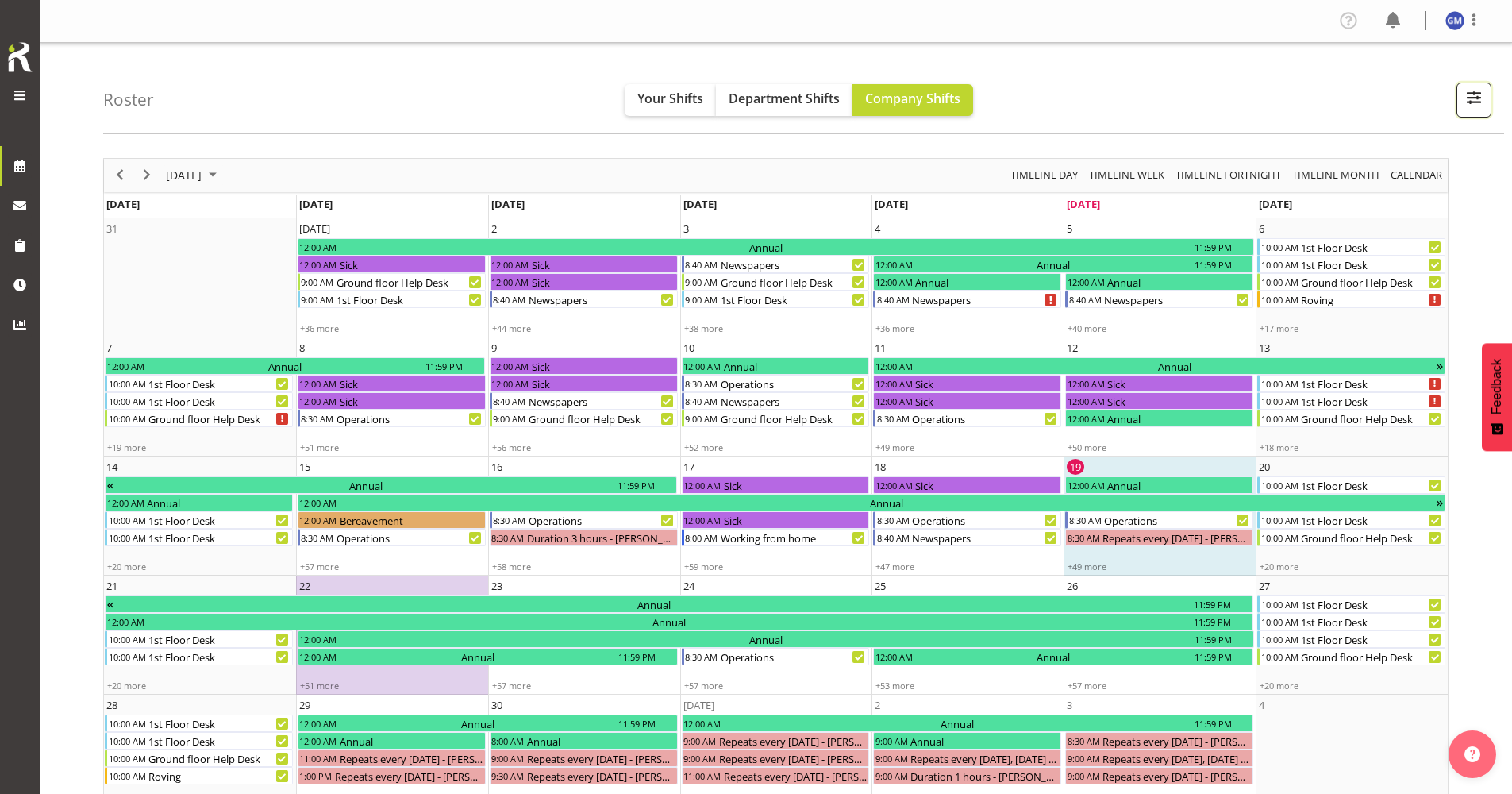
click at [1471, 99] on span "button" at bounding box center [1474, 97] width 21 height 21
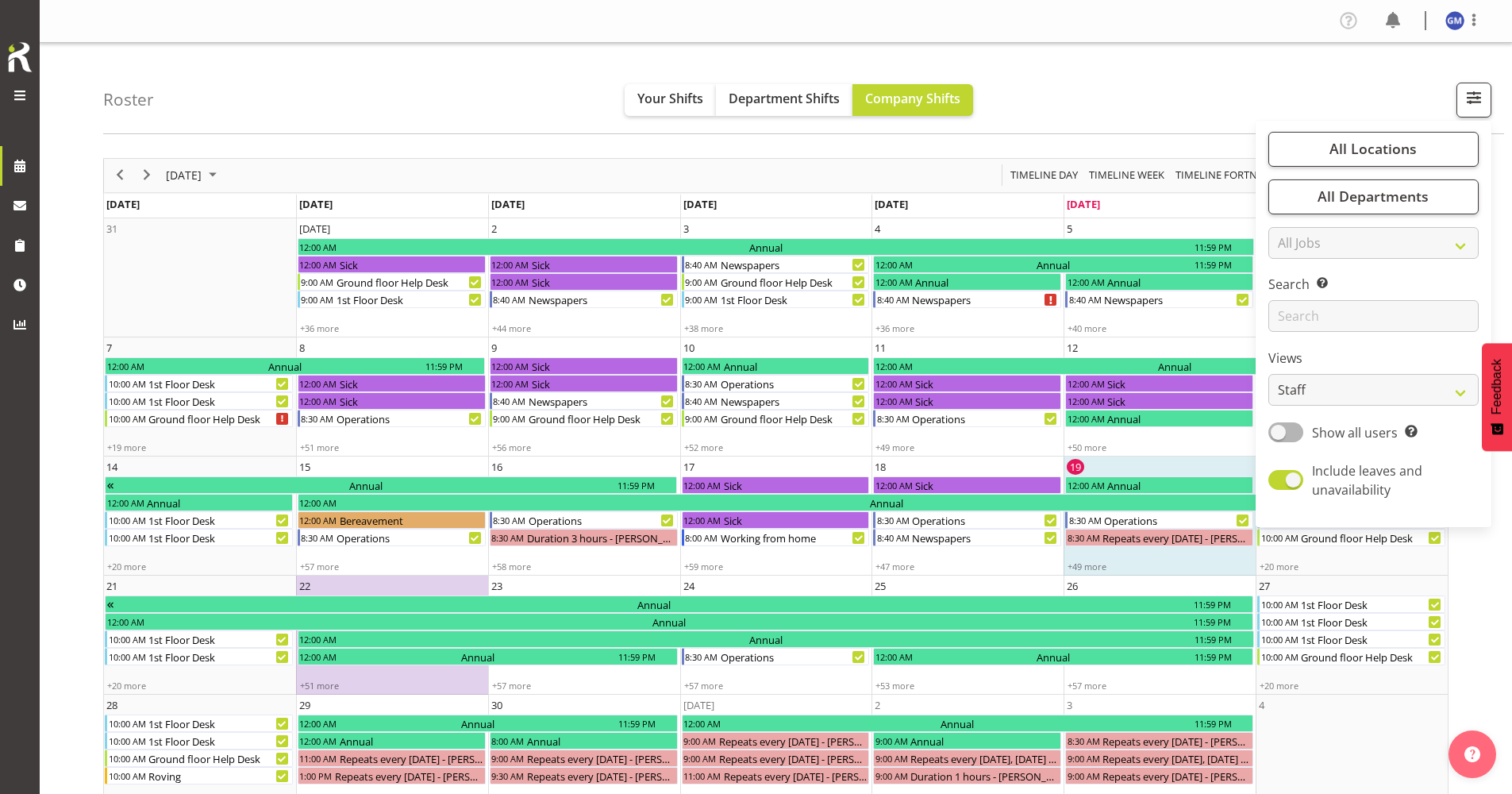
click at [1185, 110] on div "Roster Your Shifts Department Shifts Company Shifts All Locations Clear Bluff L…" at bounding box center [803, 88] width 1401 height 91
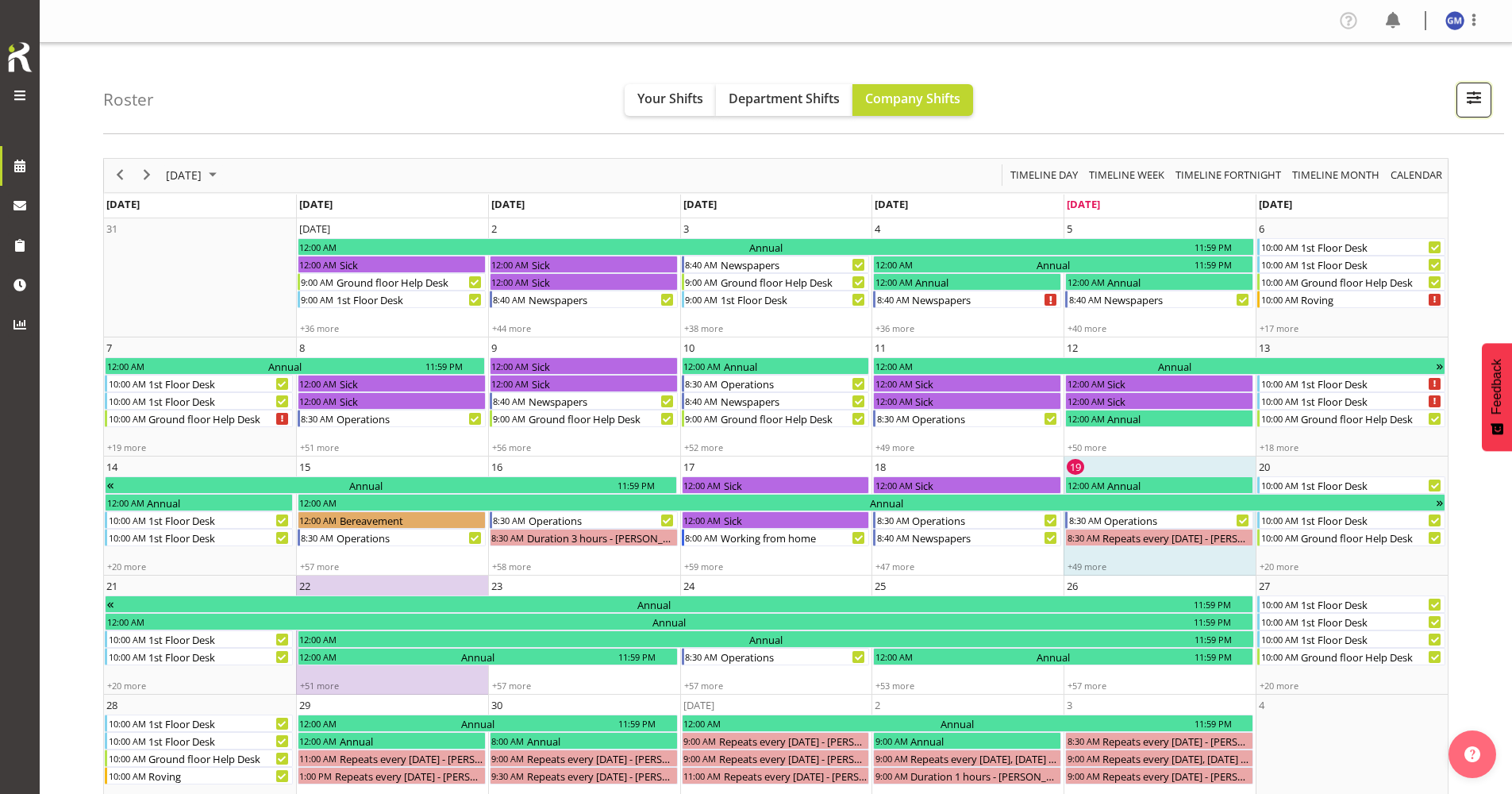
click at [1479, 102] on span "button" at bounding box center [1474, 97] width 21 height 21
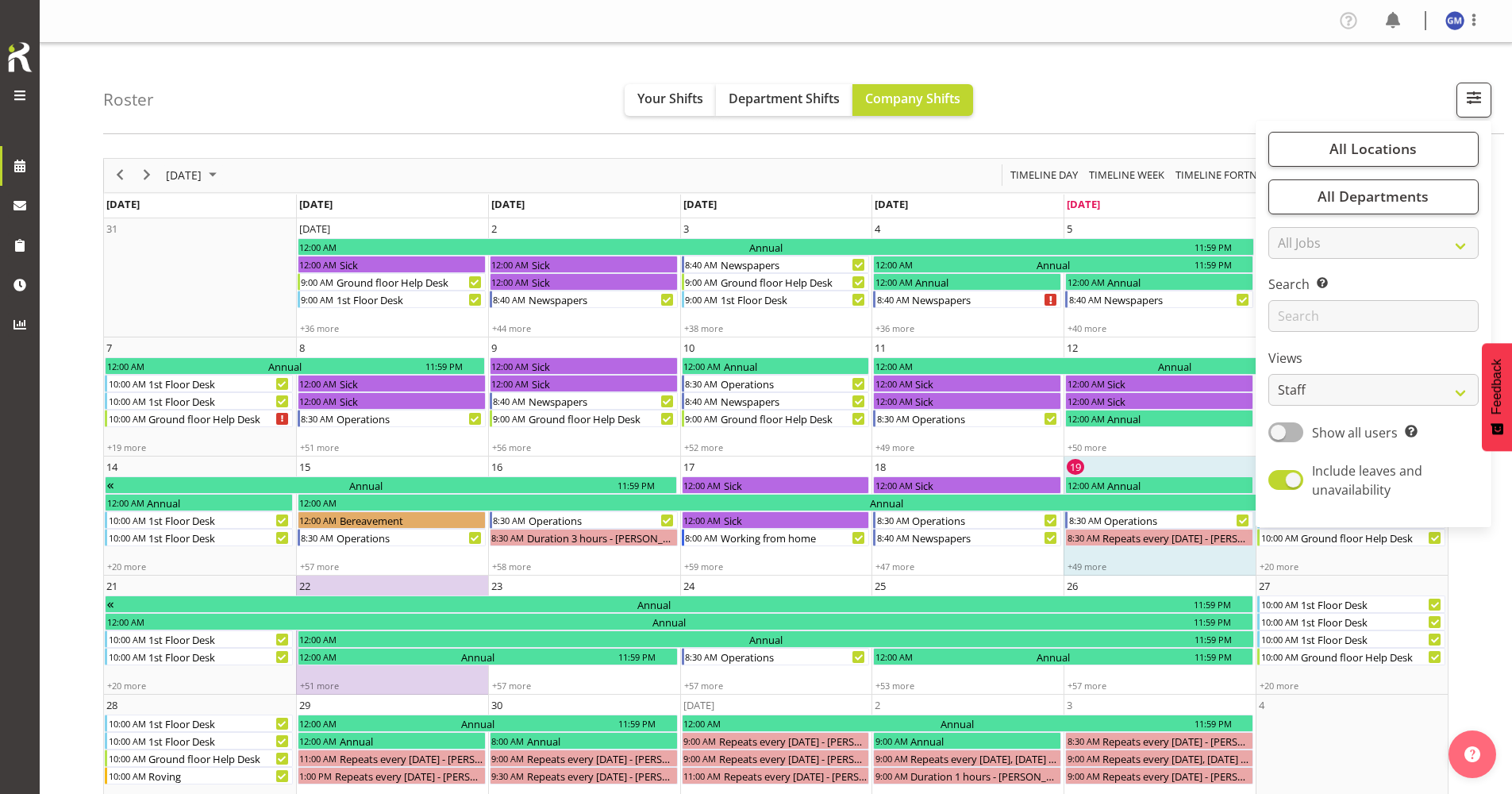
drag, startPoint x: 1159, startPoint y: 138, endPoint x: 1005, endPoint y: 116, distance: 155.6
click at [1156, 138] on div "Roster Your Shifts Department Shifts Company Shifts All Locations Clear Bluff L…" at bounding box center [776, 434] width 1473 height 783
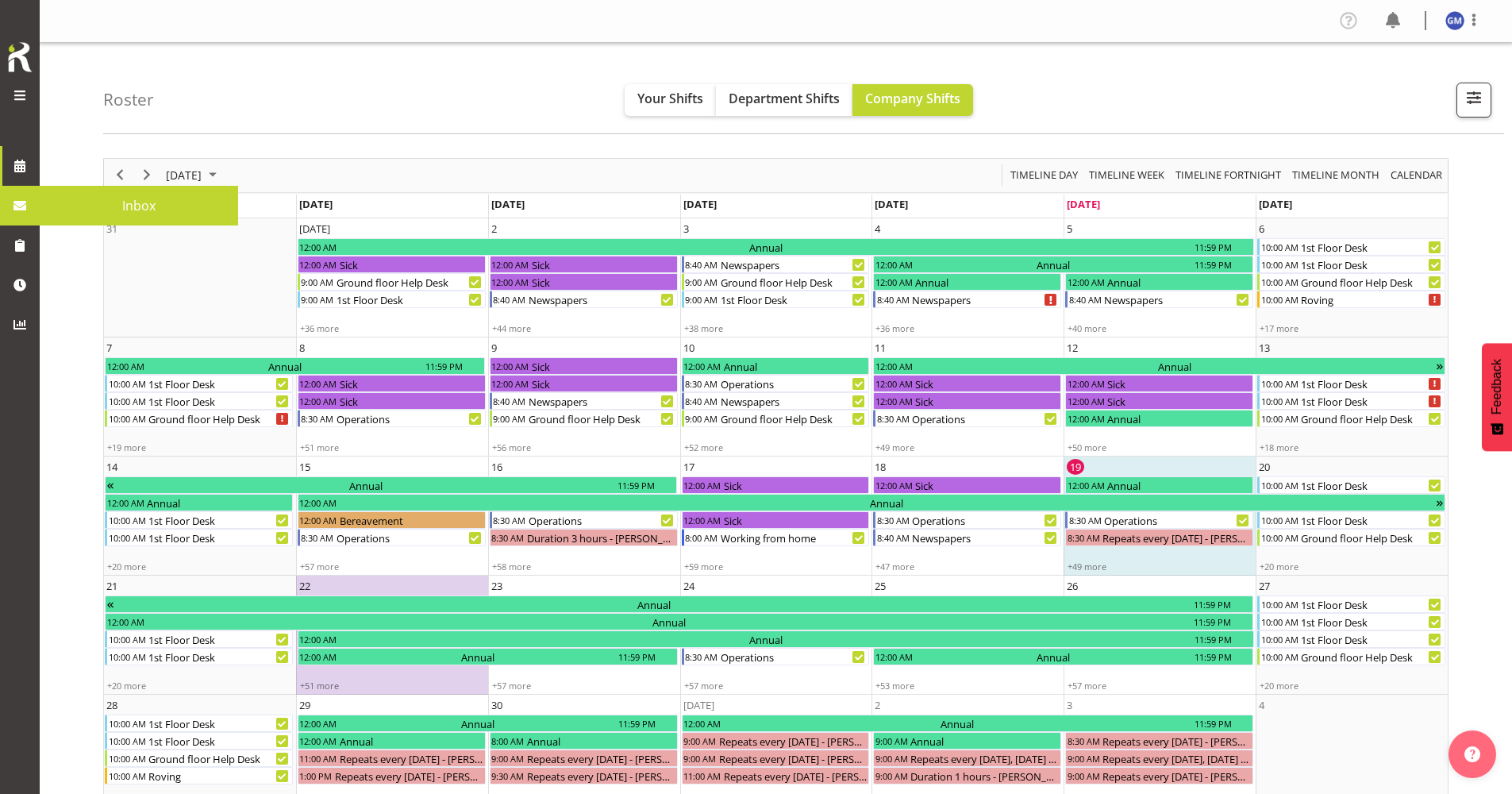
click at [8, 209] on span at bounding box center [19, 206] width 24 height 24
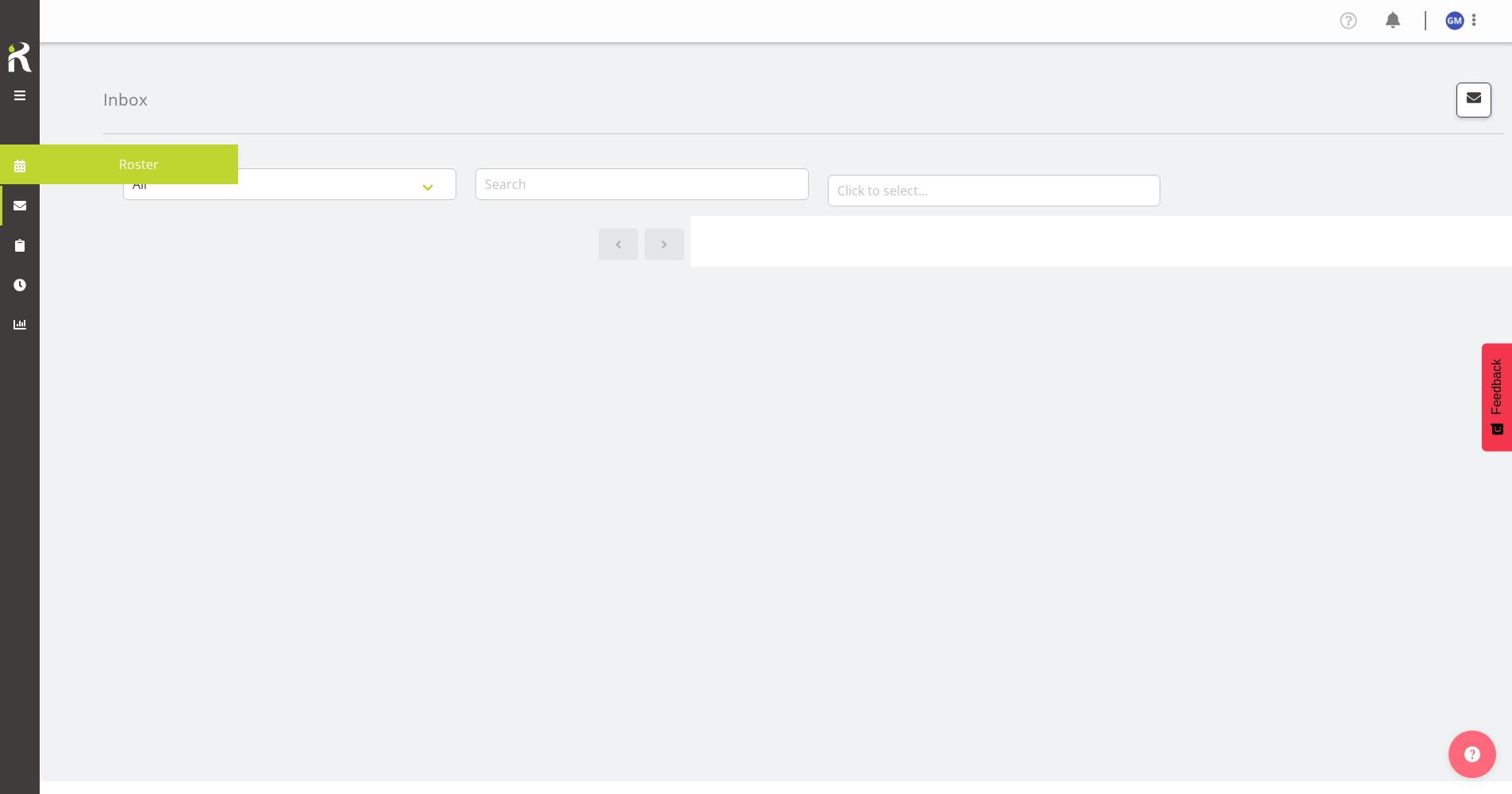
click at [18, 178] on span at bounding box center [19, 165] width 24 height 24
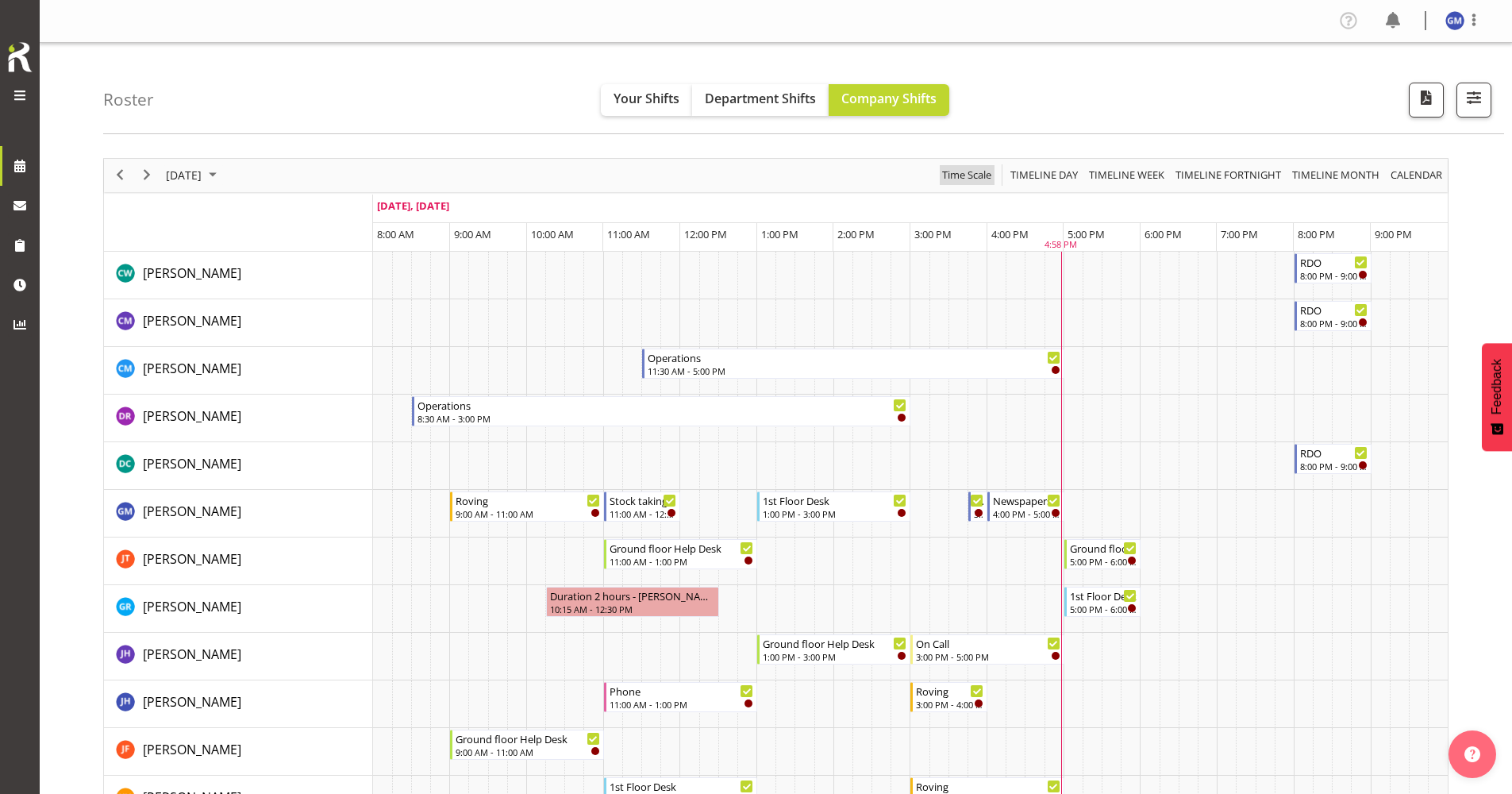
click at [965, 165] on span "Time Scale" at bounding box center [966, 175] width 52 height 20
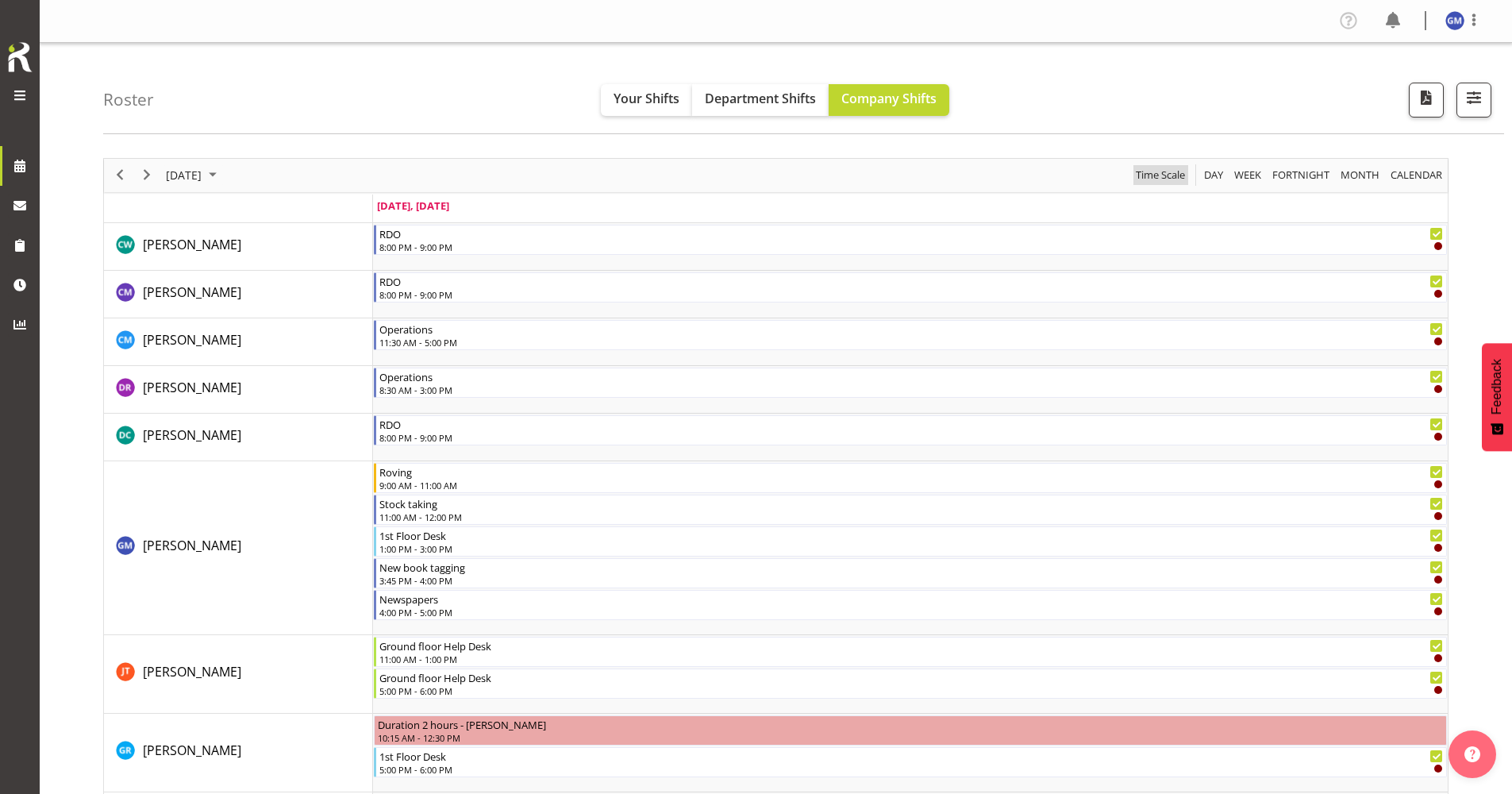
click at [1154, 170] on span "Time Scale" at bounding box center [1160, 175] width 52 height 20
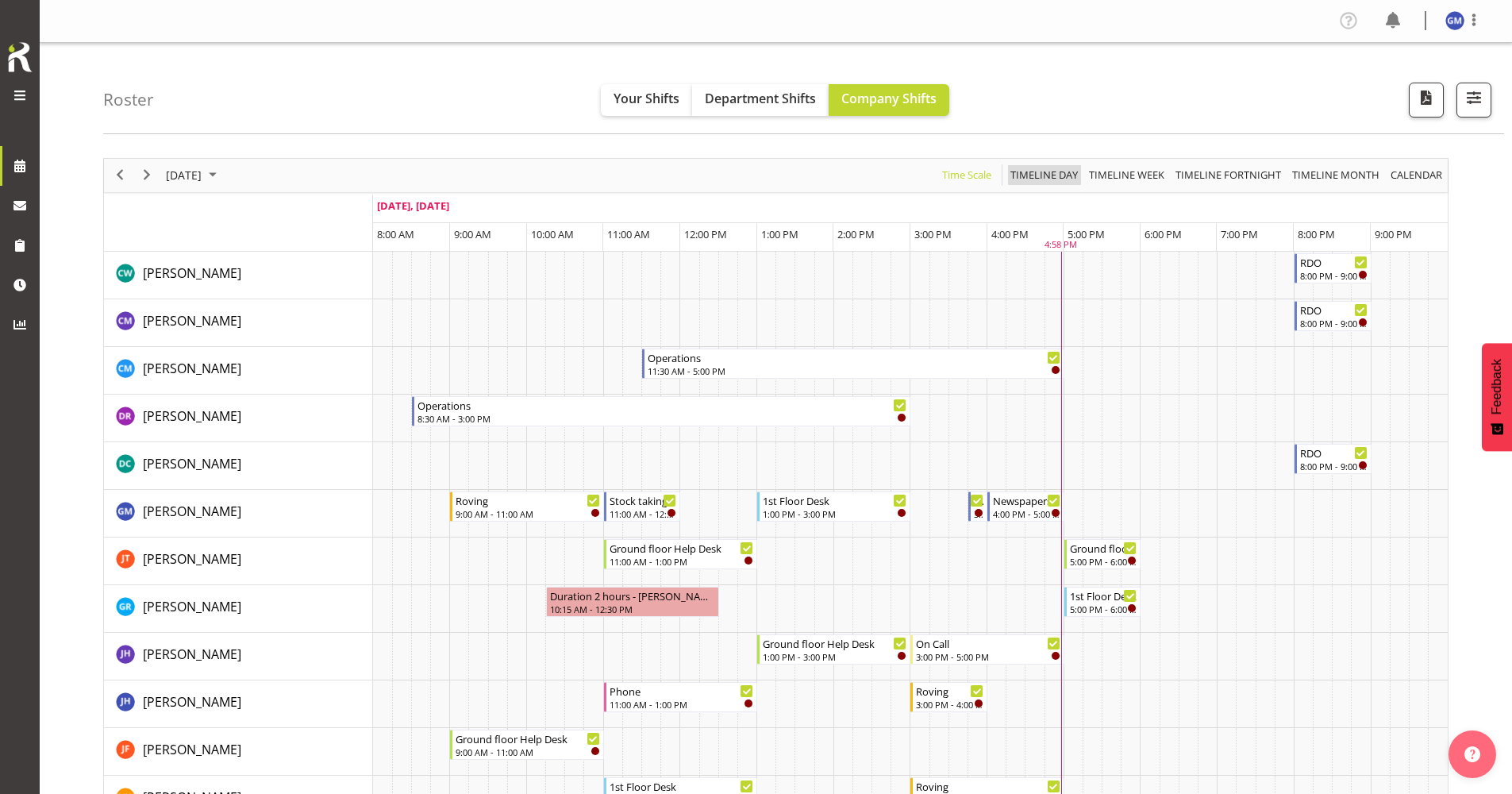
click at [1019, 171] on span "Timeline Day" at bounding box center [1044, 175] width 71 height 20
click at [1093, 171] on span "Timeline Week" at bounding box center [1127, 175] width 79 height 20
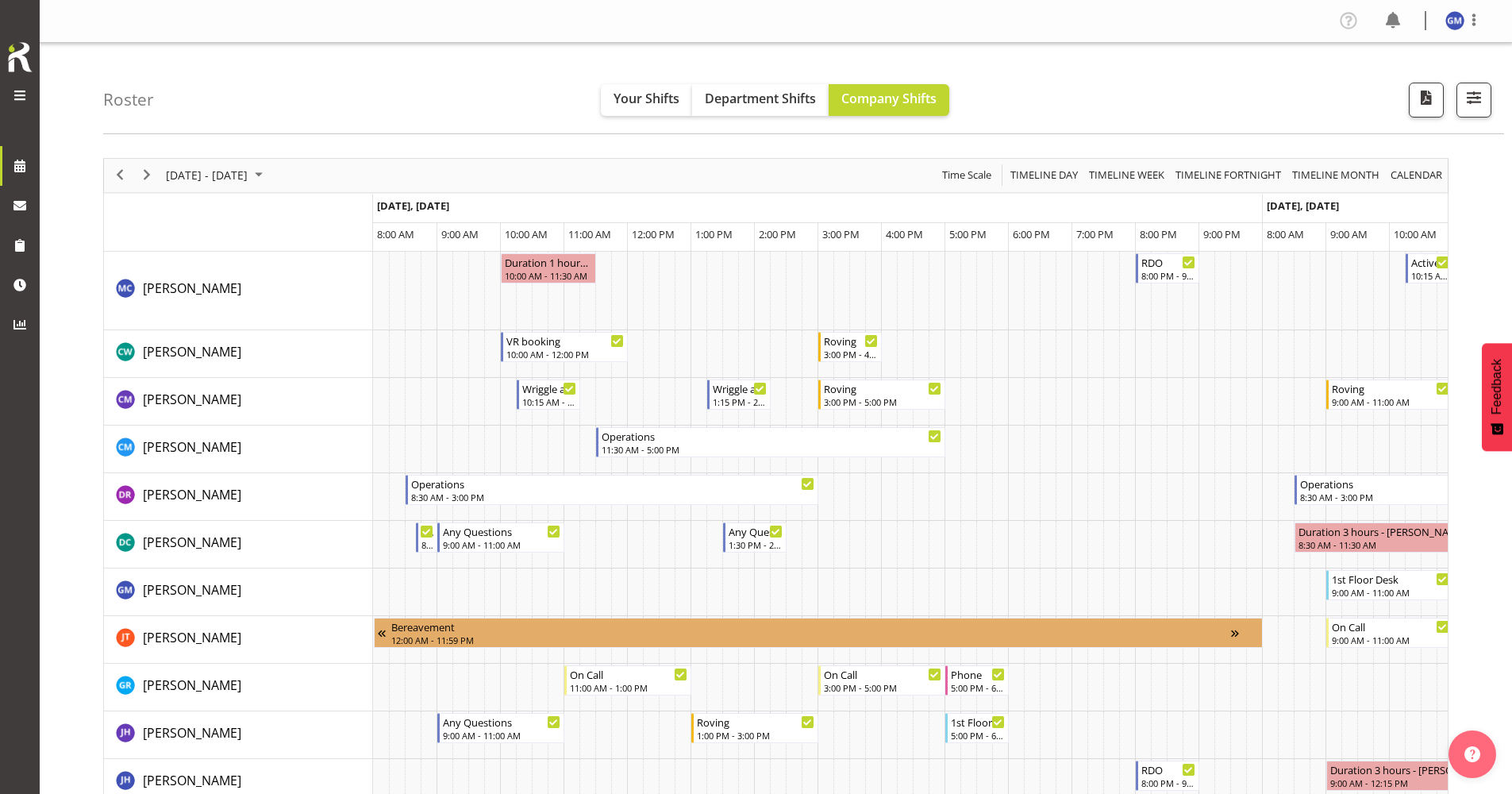
click at [962, 175] on span "Time Scale" at bounding box center [966, 175] width 52 height 20
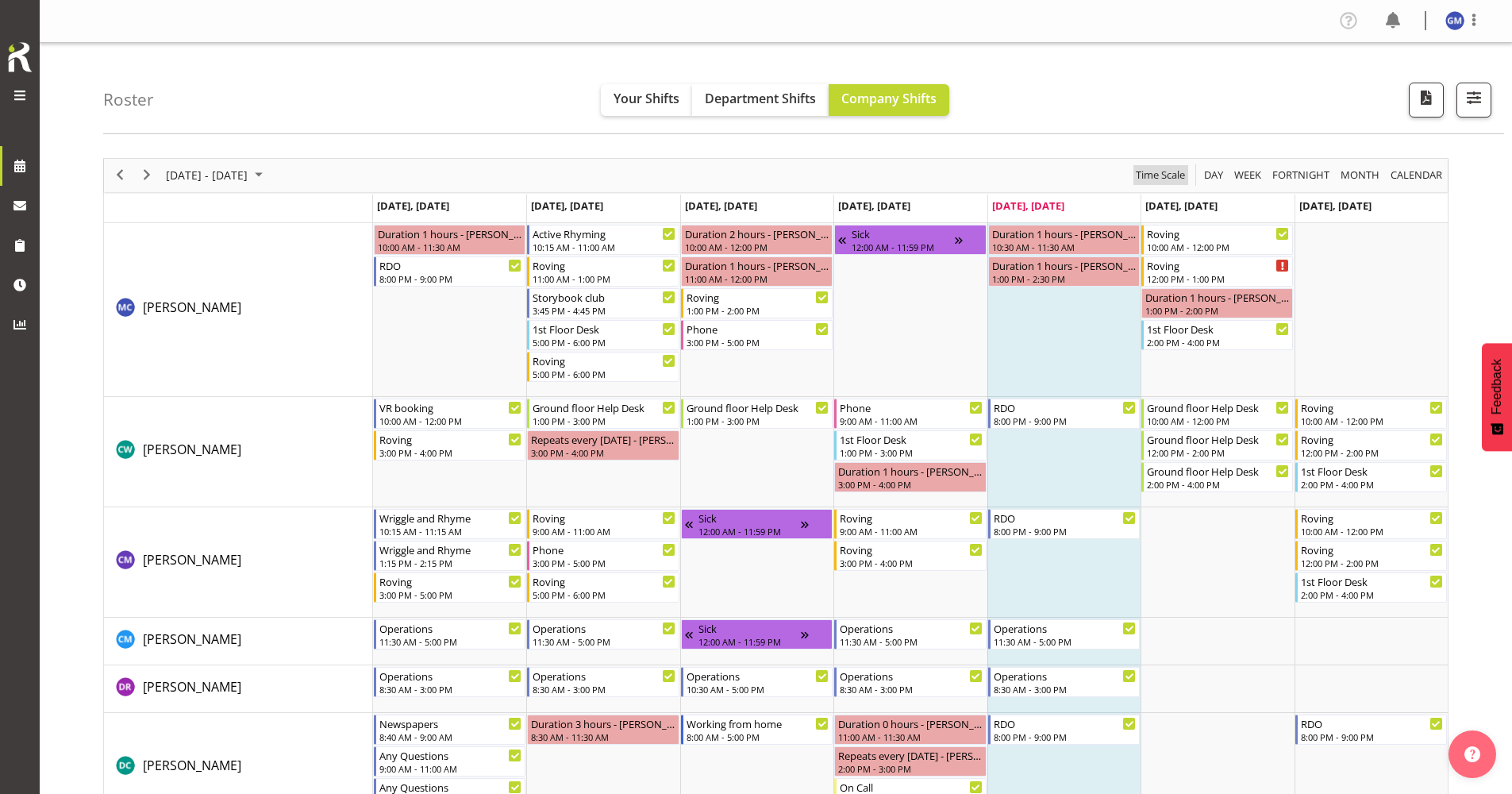
click at [1175, 170] on span "Time Scale" at bounding box center [1160, 175] width 52 height 20
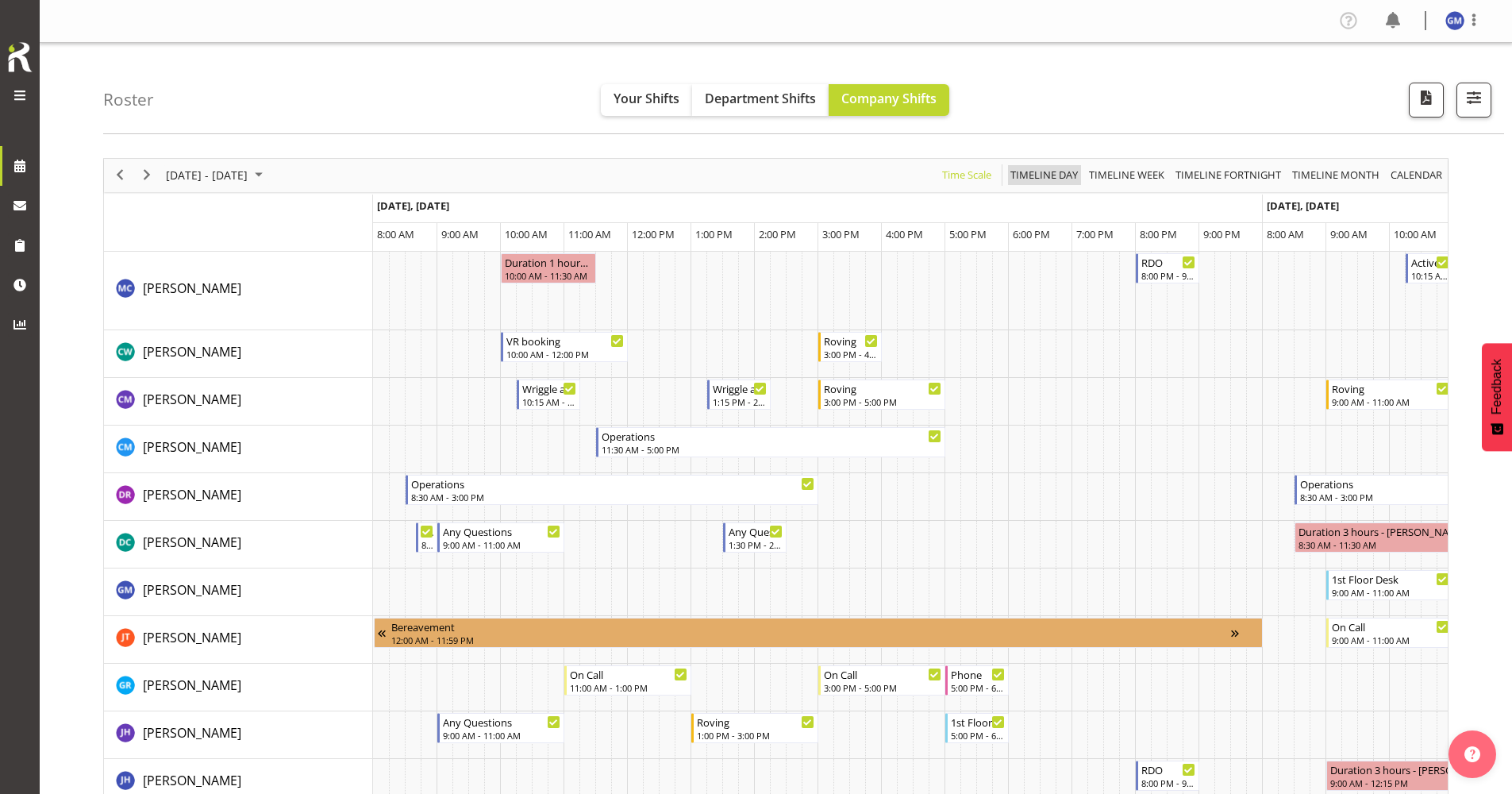
scroll to position [0, 3048]
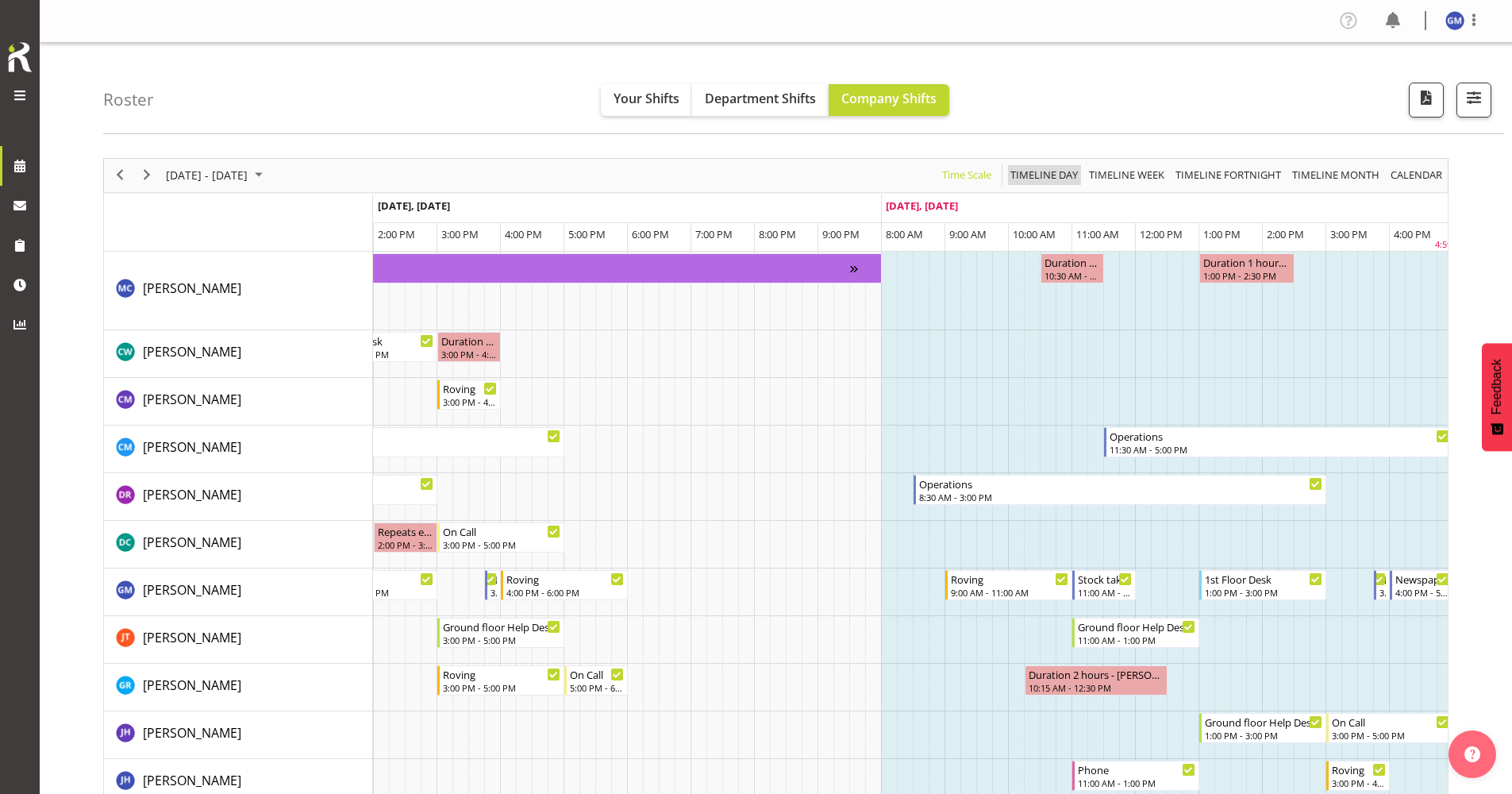
click at [1039, 171] on span "Timeline Day" at bounding box center [1044, 175] width 71 height 20
